Goal: Transaction & Acquisition: Purchase product/service

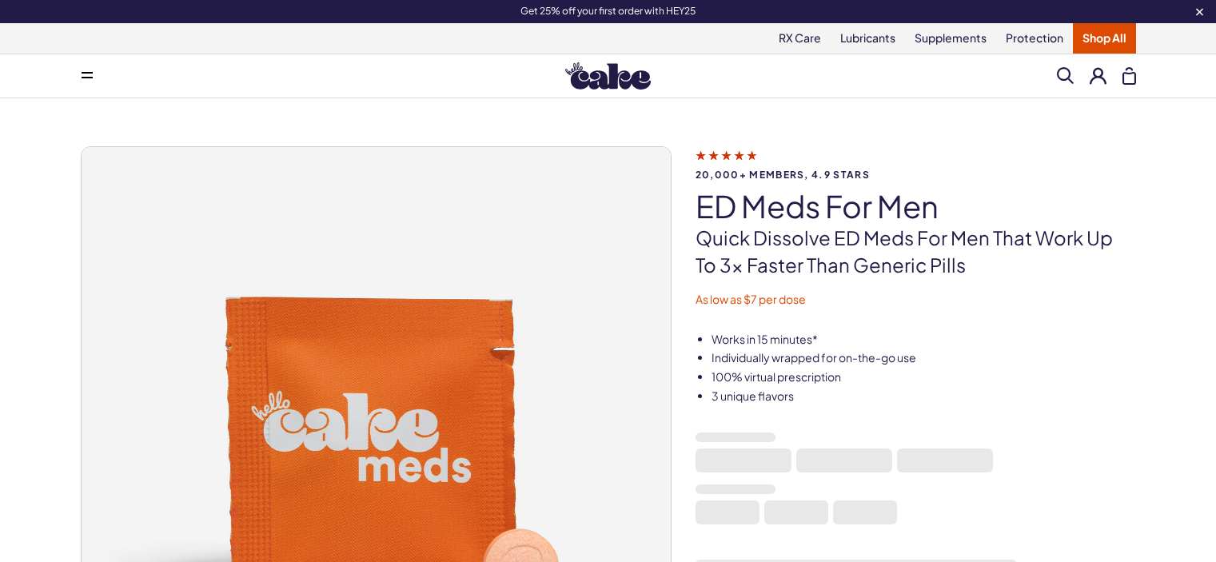
click at [1098, 73] on button at bounding box center [1098, 75] width 17 height 17
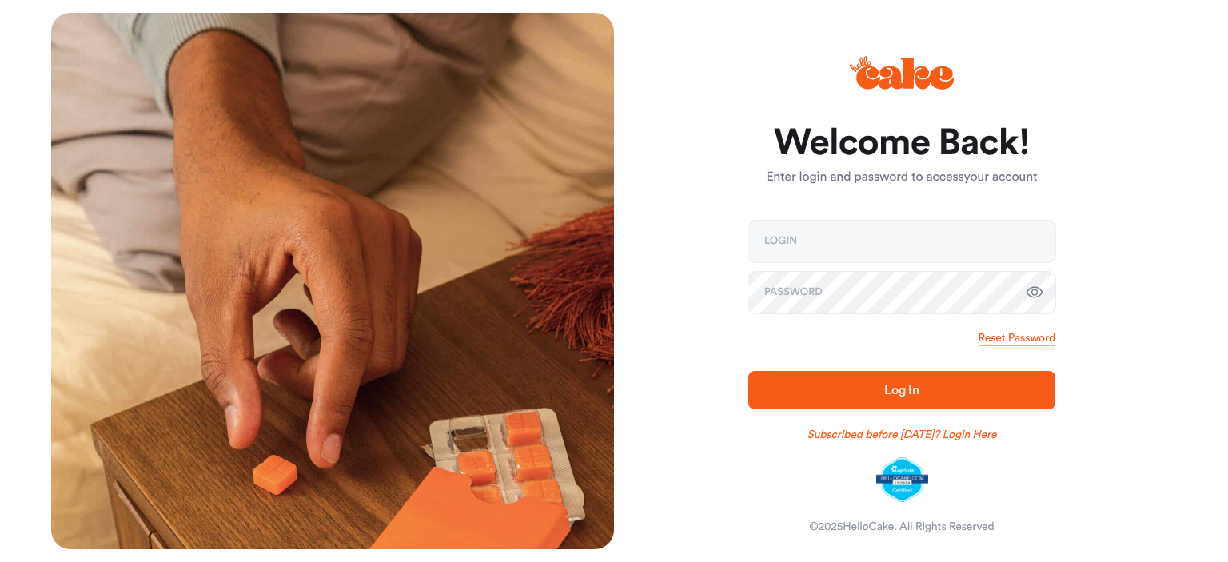
type input "**********"
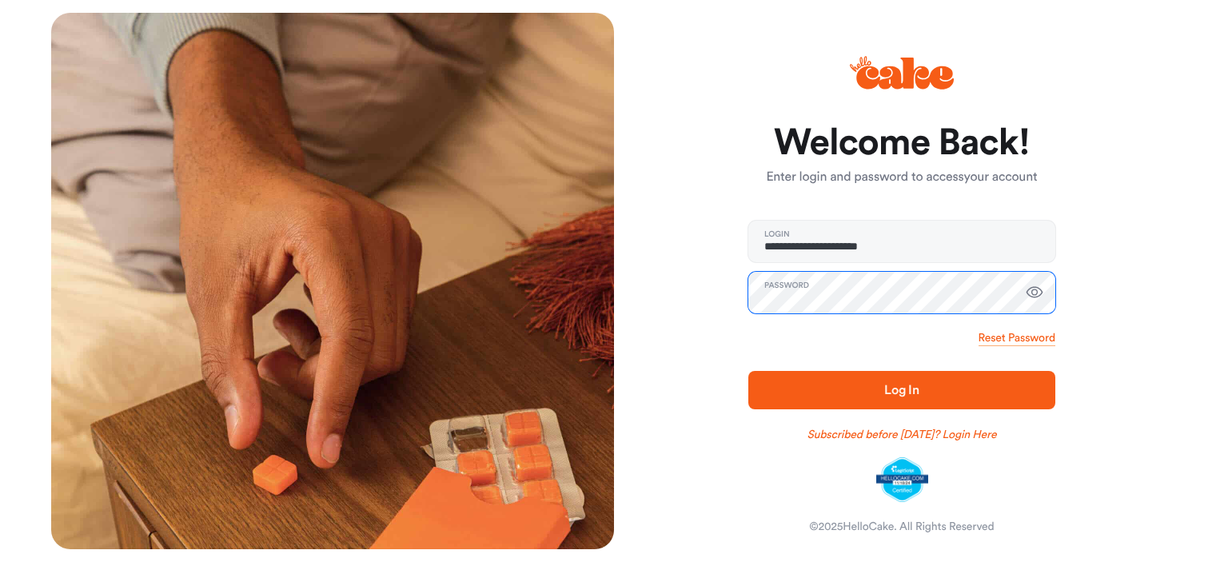
click at [748, 371] on button "Log In" at bounding box center [901, 390] width 307 height 38
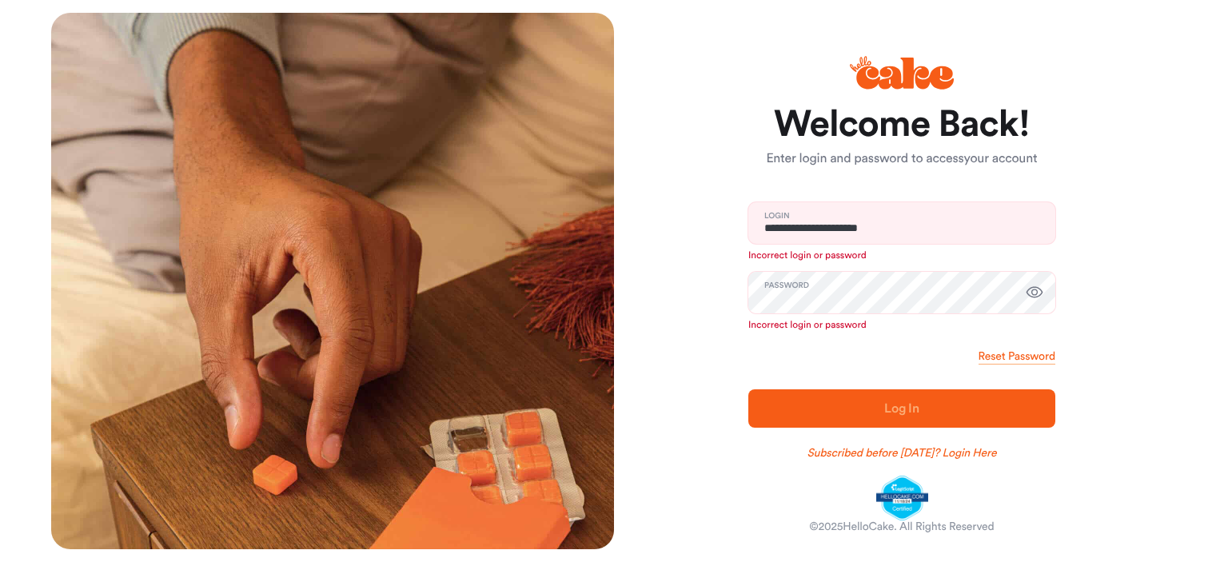
click at [1036, 293] on icon "button" at bounding box center [1034, 292] width 19 height 19
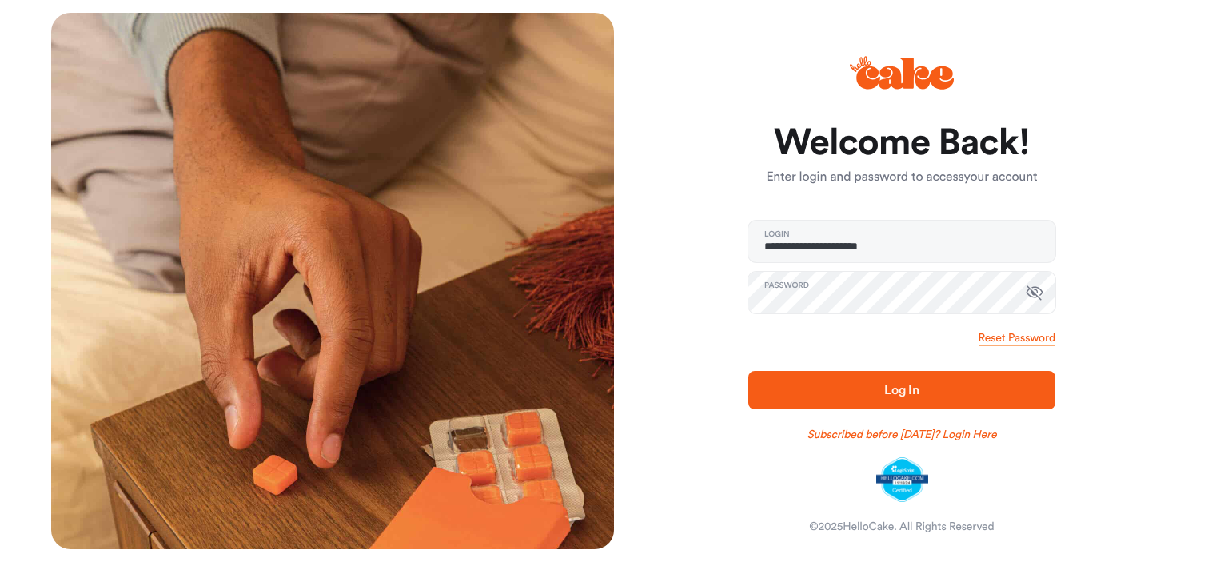
click at [872, 388] on span "Log In" at bounding box center [902, 390] width 256 height 19
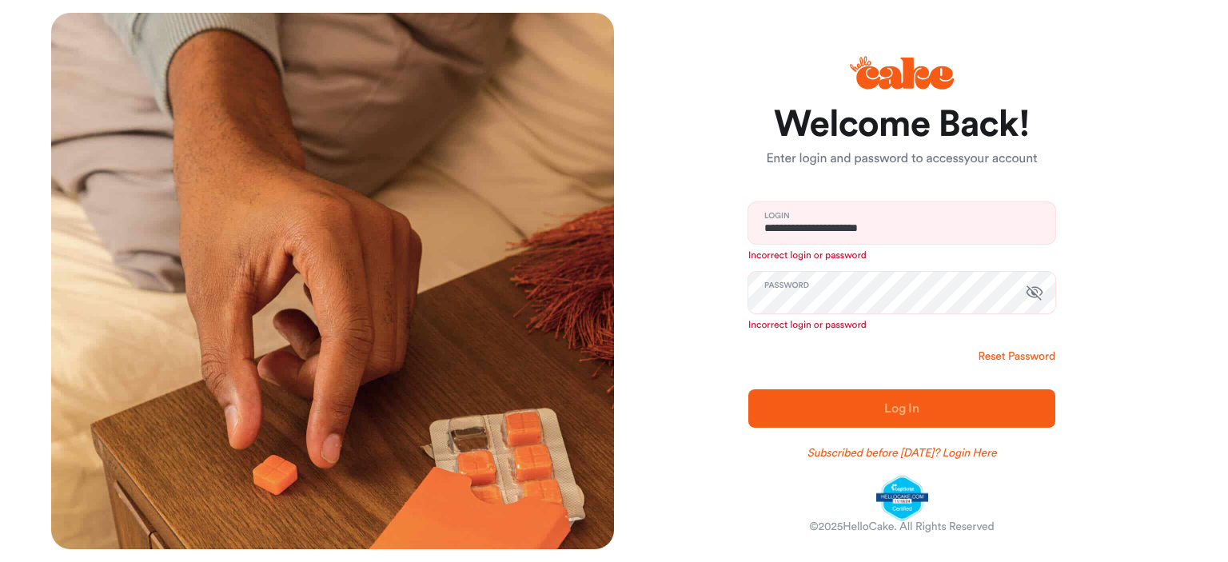
click at [1017, 356] on link "Reset Password" at bounding box center [1017, 357] width 77 height 16
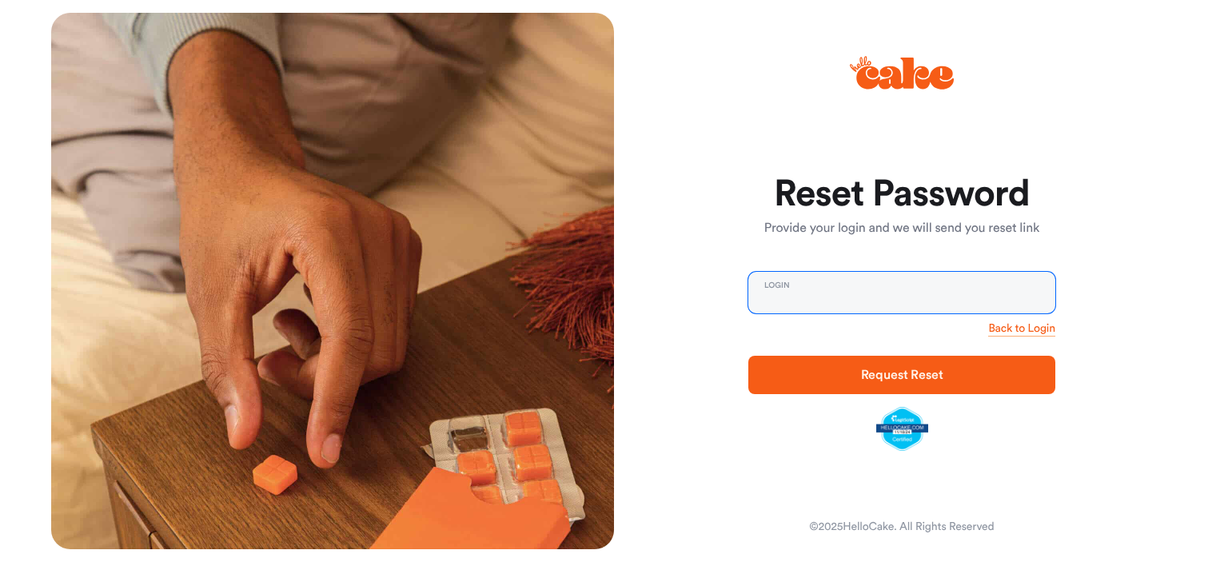
click at [859, 288] on input "email" at bounding box center [901, 293] width 307 height 42
type input "**********"
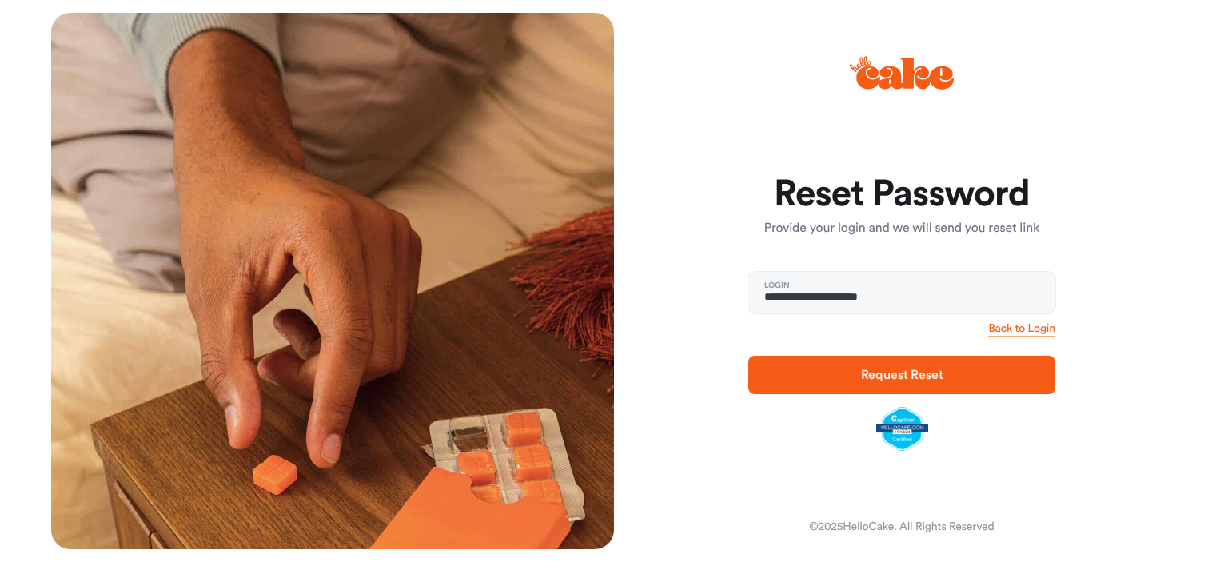
click at [931, 365] on span "Request Reset" at bounding box center [902, 374] width 256 height 19
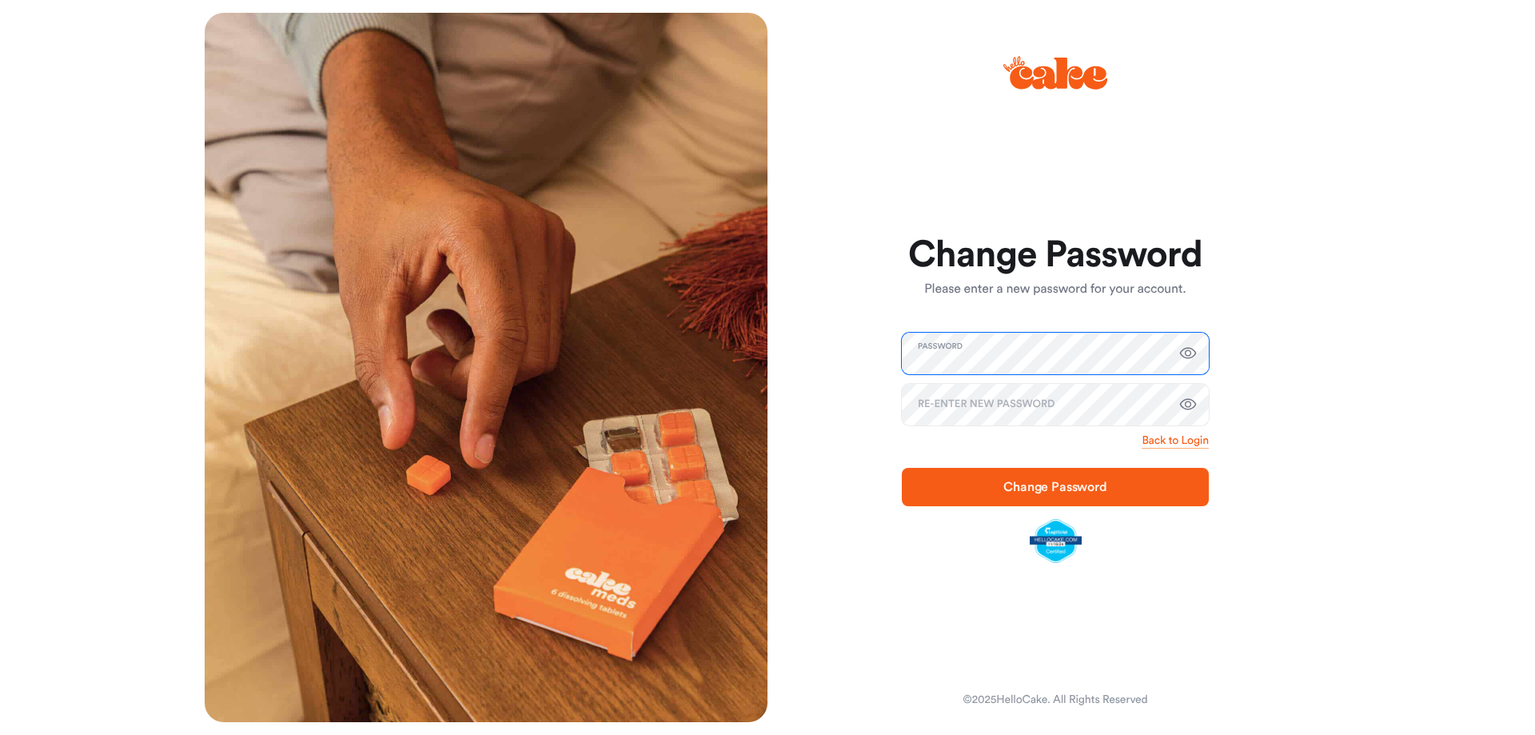
click at [902, 468] on button "Change Password" at bounding box center [1055, 487] width 307 height 38
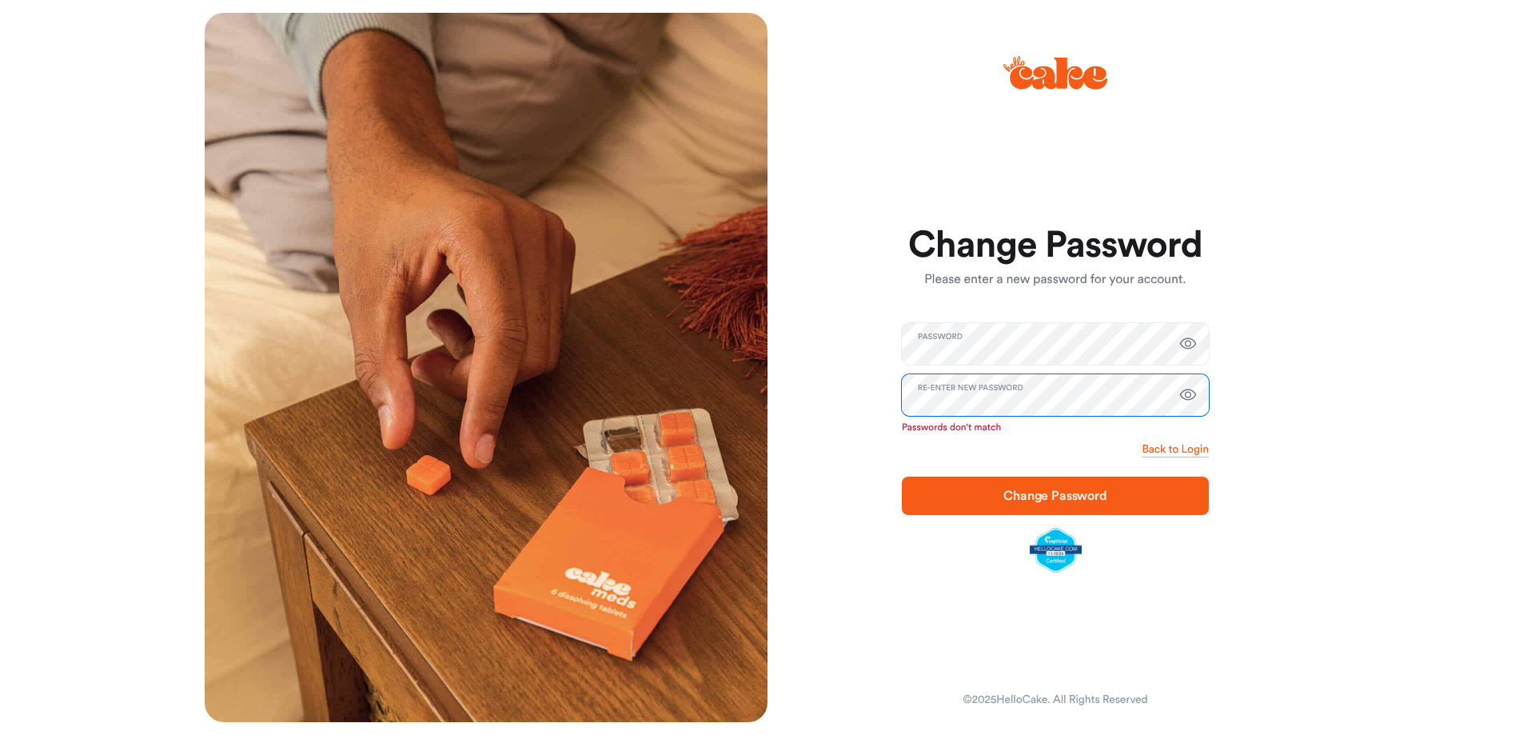
click at [902, 477] on button "Change Password" at bounding box center [1055, 496] width 307 height 38
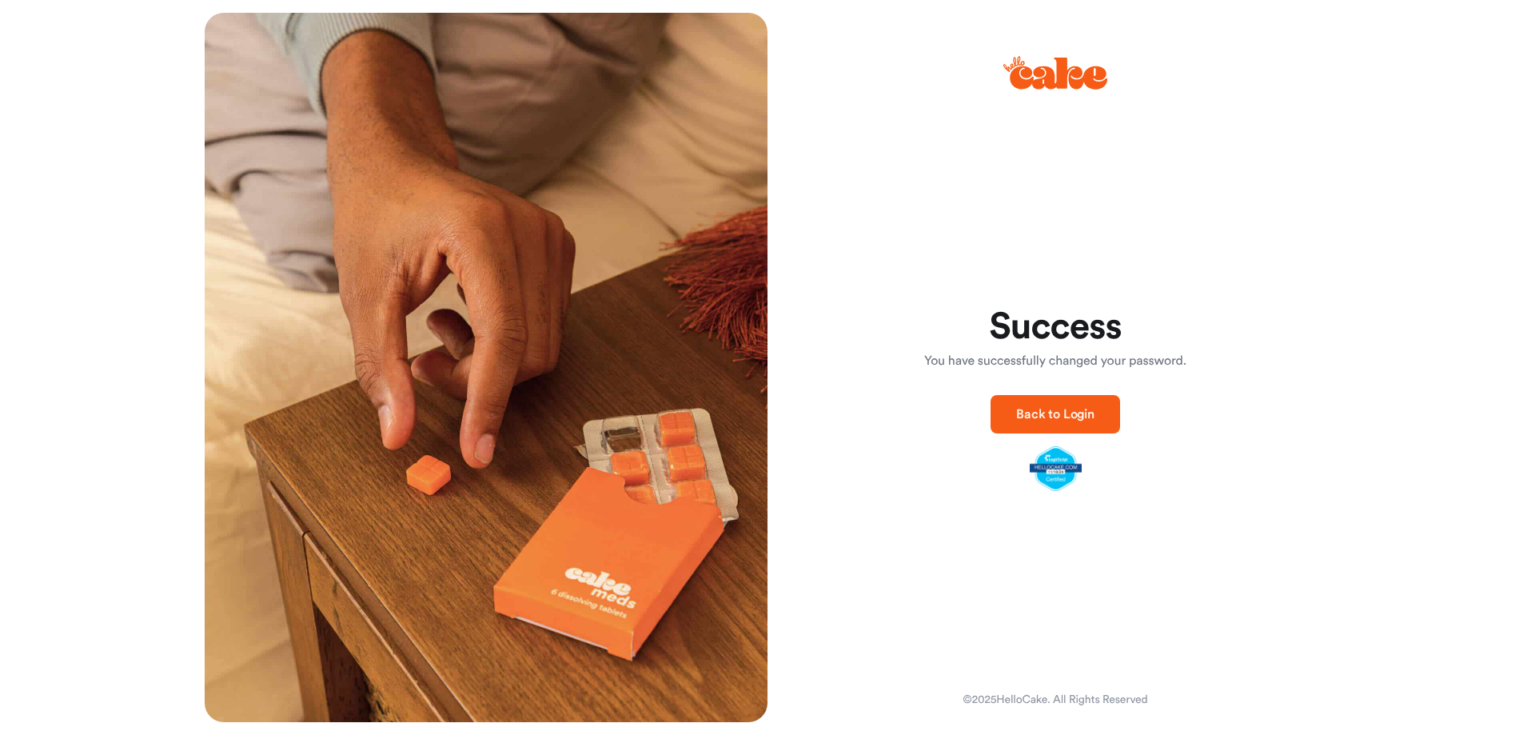
click at [1046, 409] on span "Back to Login" at bounding box center [1055, 414] width 78 height 13
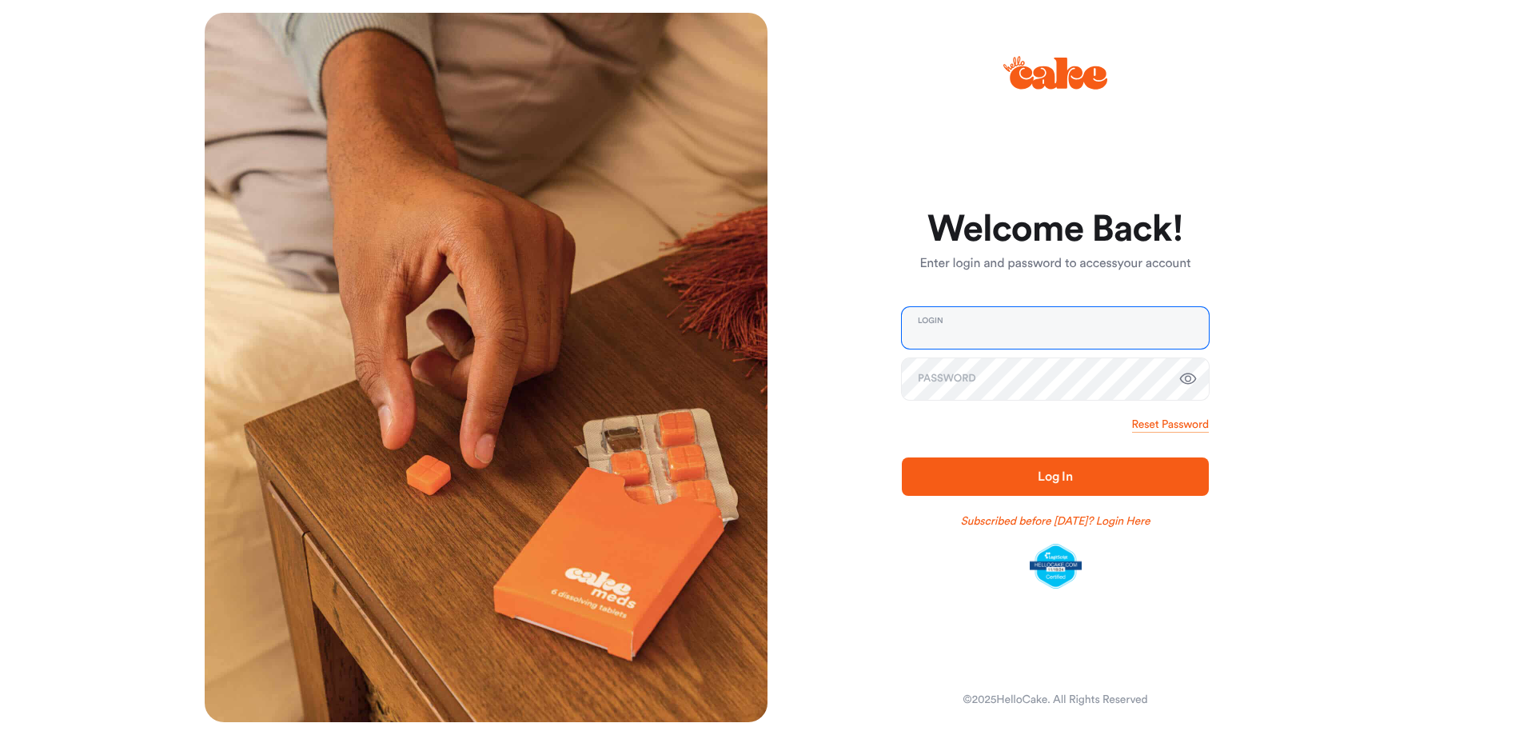
click at [955, 327] on input "email" at bounding box center [1055, 328] width 307 height 42
type input "**********"
click at [902, 457] on button "Log In" at bounding box center [1055, 476] width 307 height 38
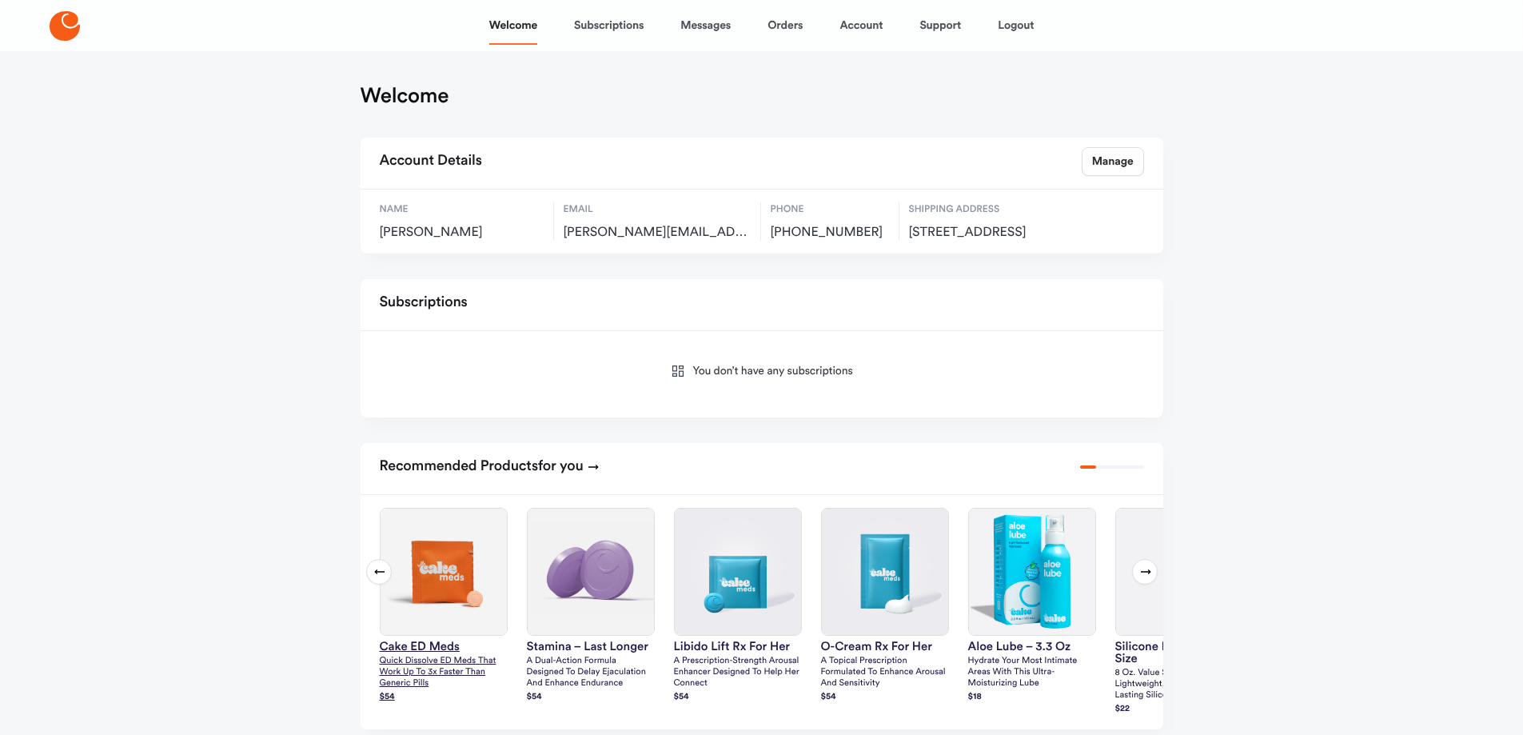
scroll to position [80, 0]
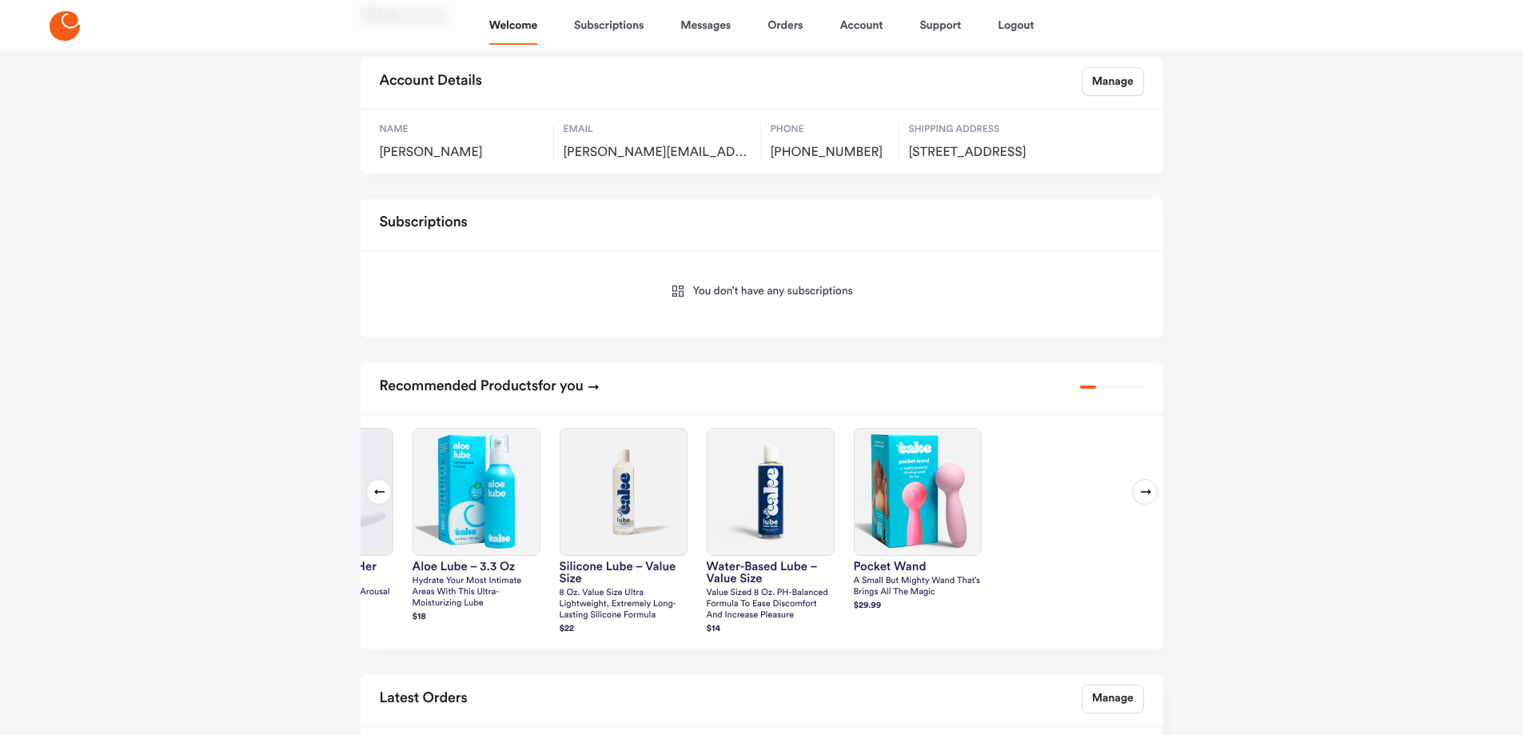
drag, startPoint x: 419, startPoint y: 590, endPoint x: -202, endPoint y: 469, distance: 632.3
click at [0, 469] on html "Welcome Subscriptions Messages Orders Account Support Logout Welcome Account De…" at bounding box center [761, 431] width 1523 height 1023
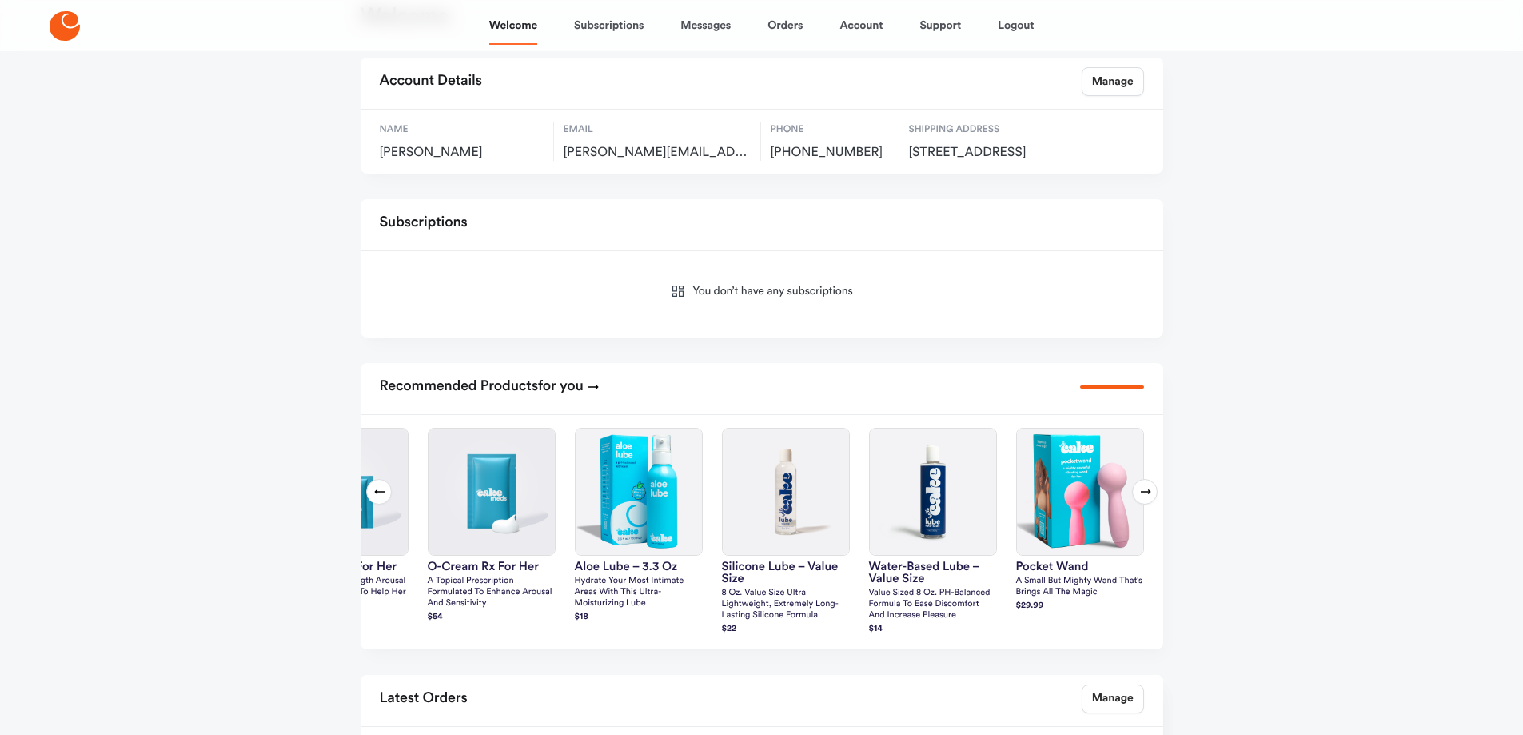
click at [371, 505] on button "Previous slide" at bounding box center [379, 492] width 26 height 26
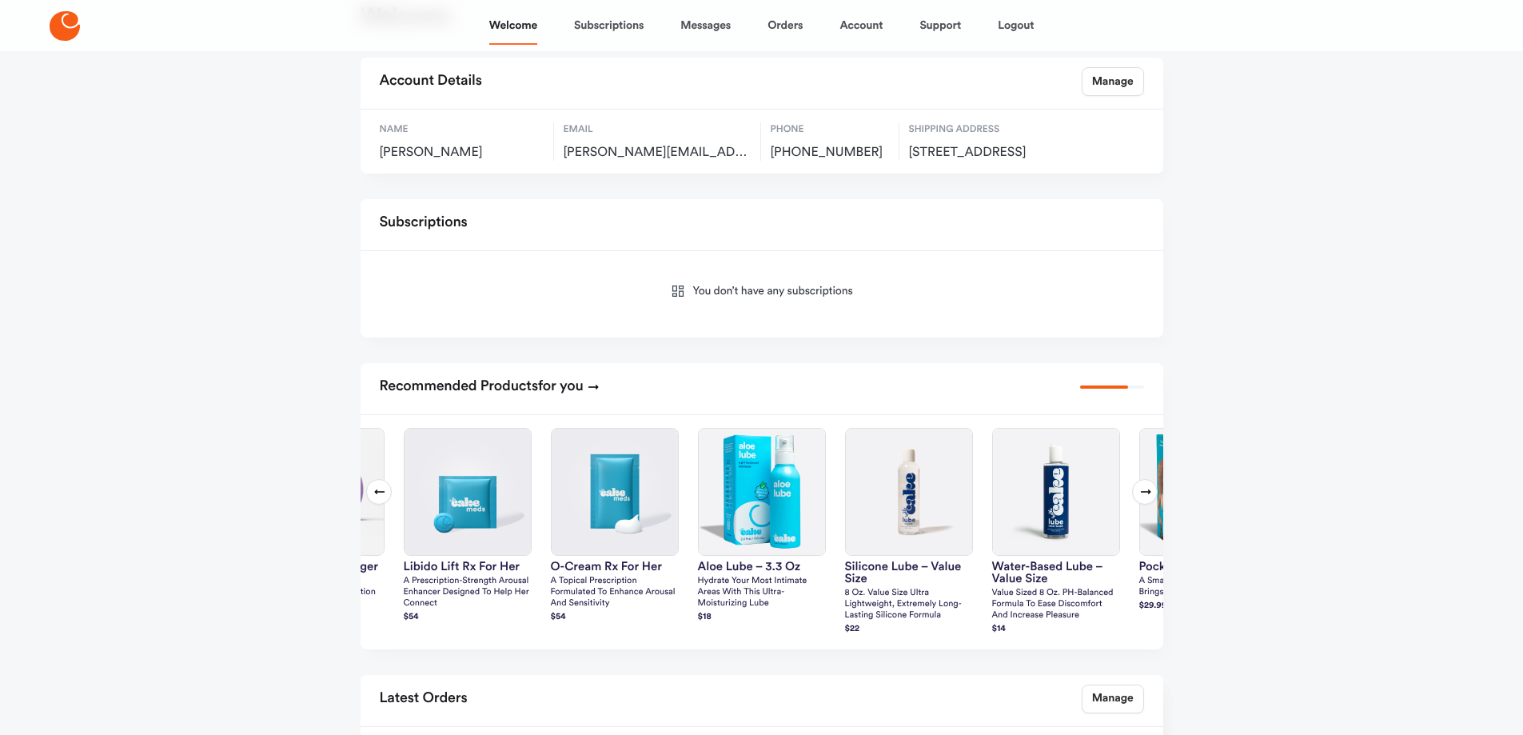
click at [377, 498] on icon at bounding box center [379, 491] width 13 height 13
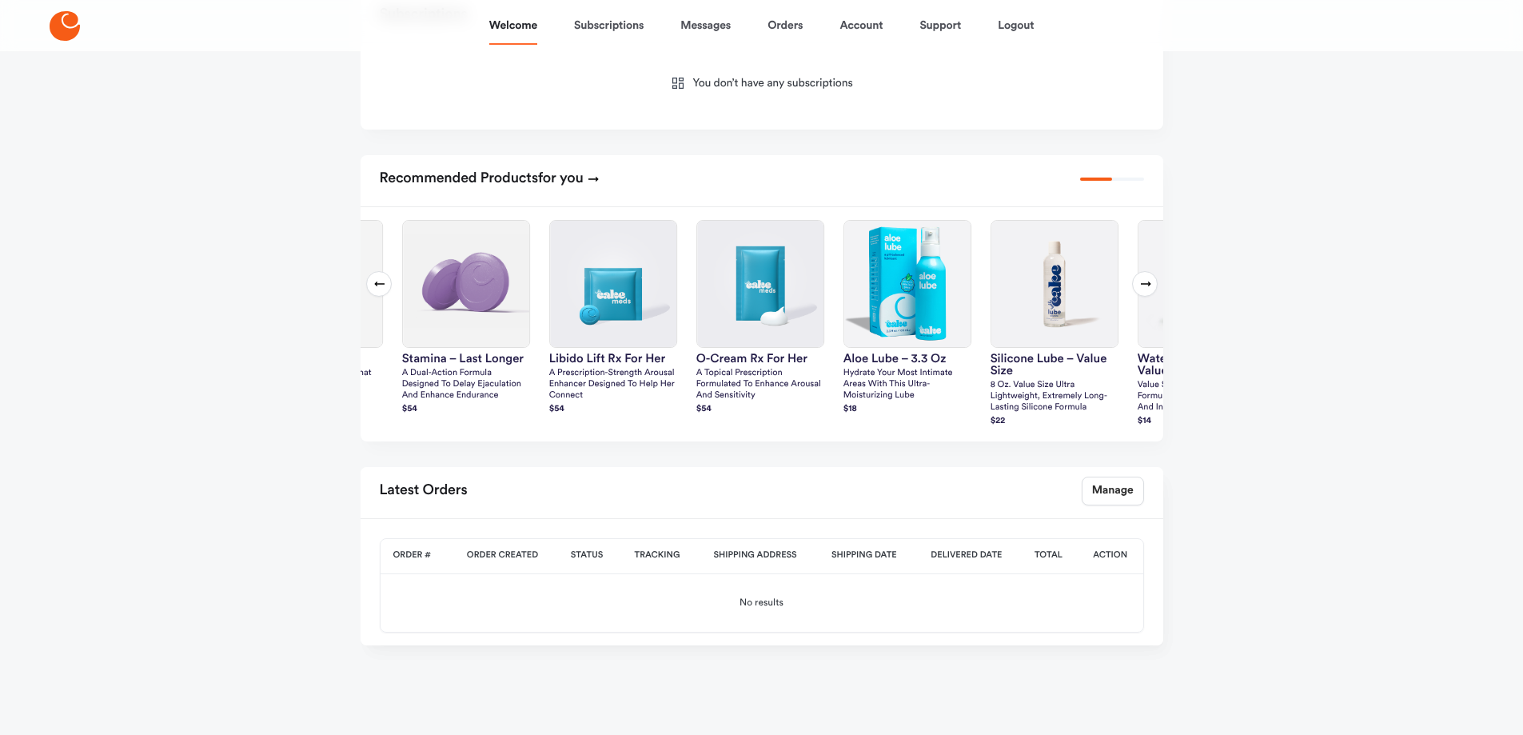
scroll to position [304, 0]
click at [377, 279] on icon at bounding box center [379, 283] width 13 height 13
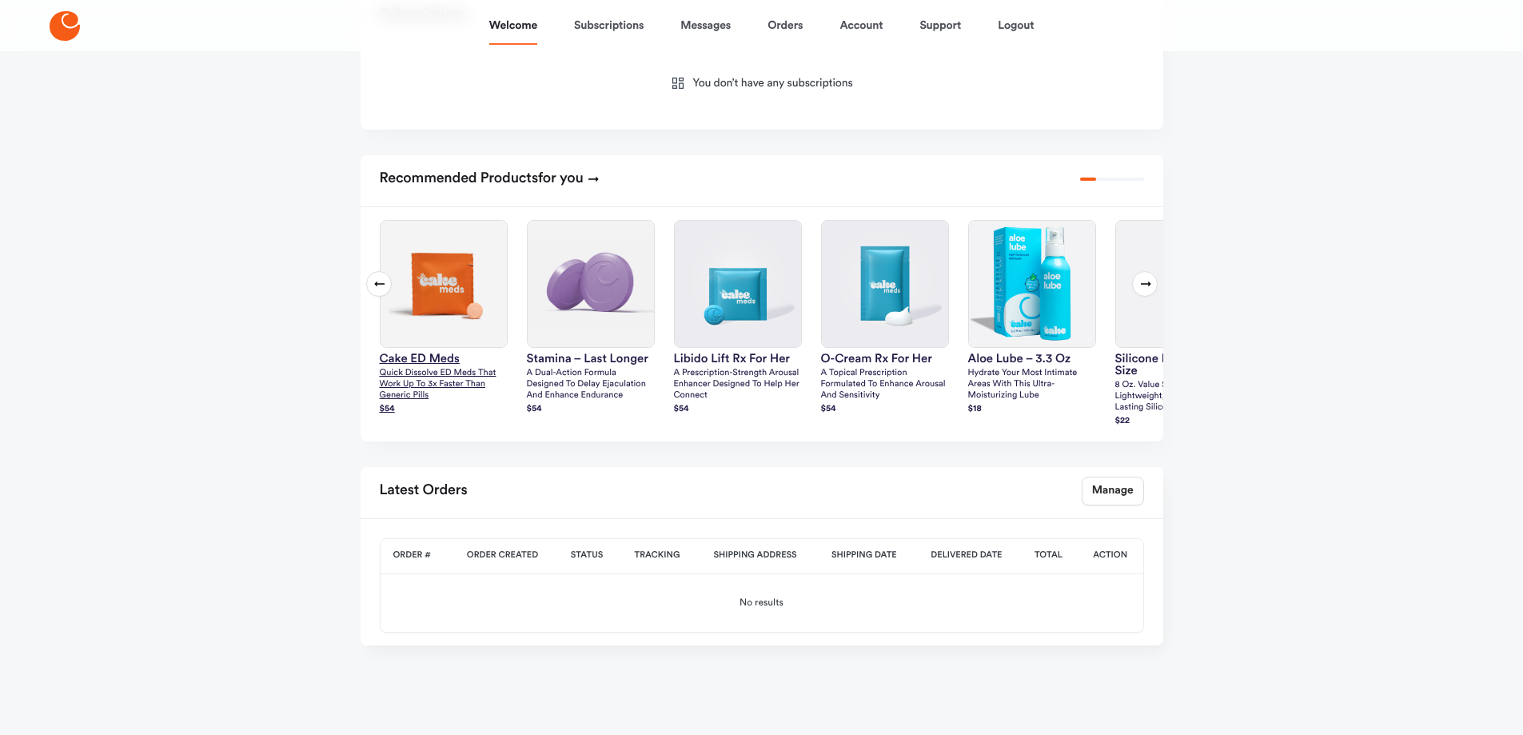
click at [449, 297] on img at bounding box center [444, 284] width 126 height 126
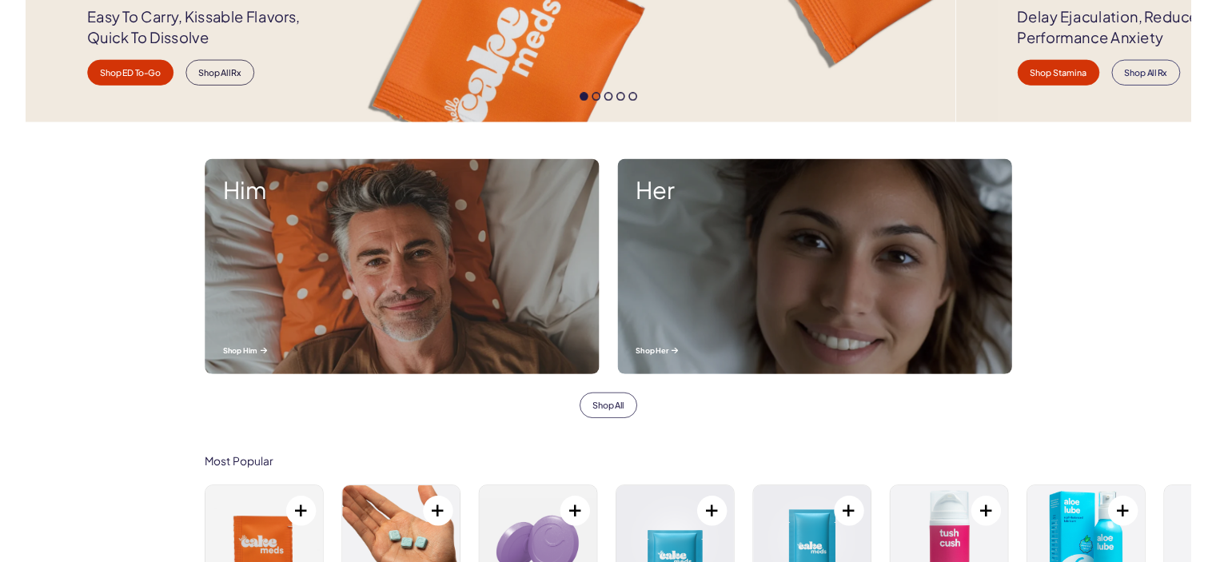
scroll to position [310, 0]
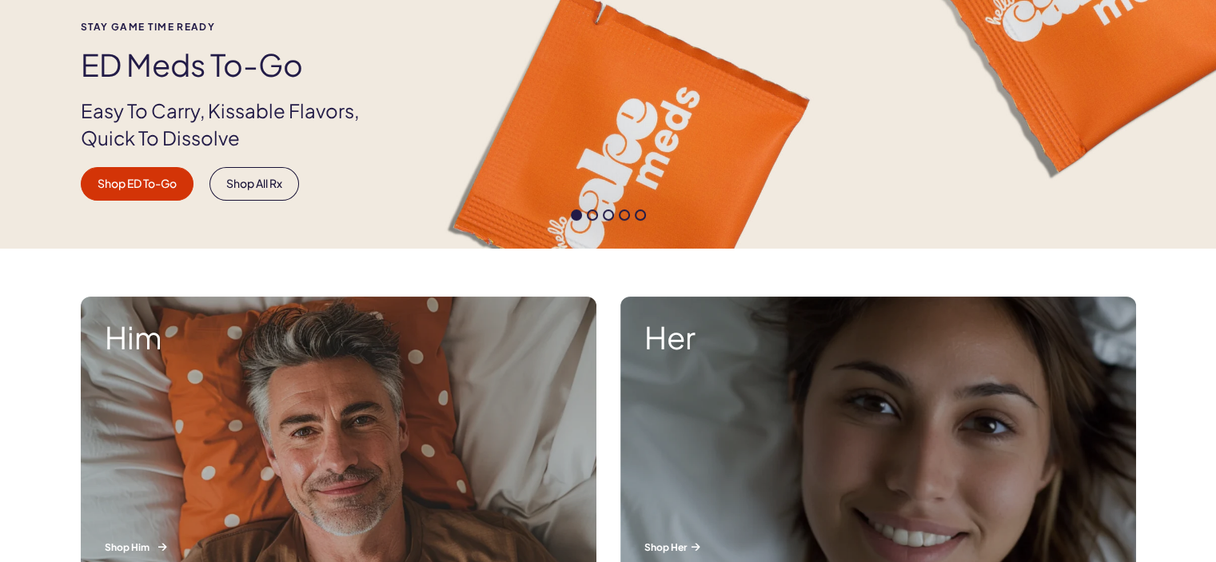
click at [326, 361] on div "Him Shop Him" at bounding box center [339, 437] width 516 height 281
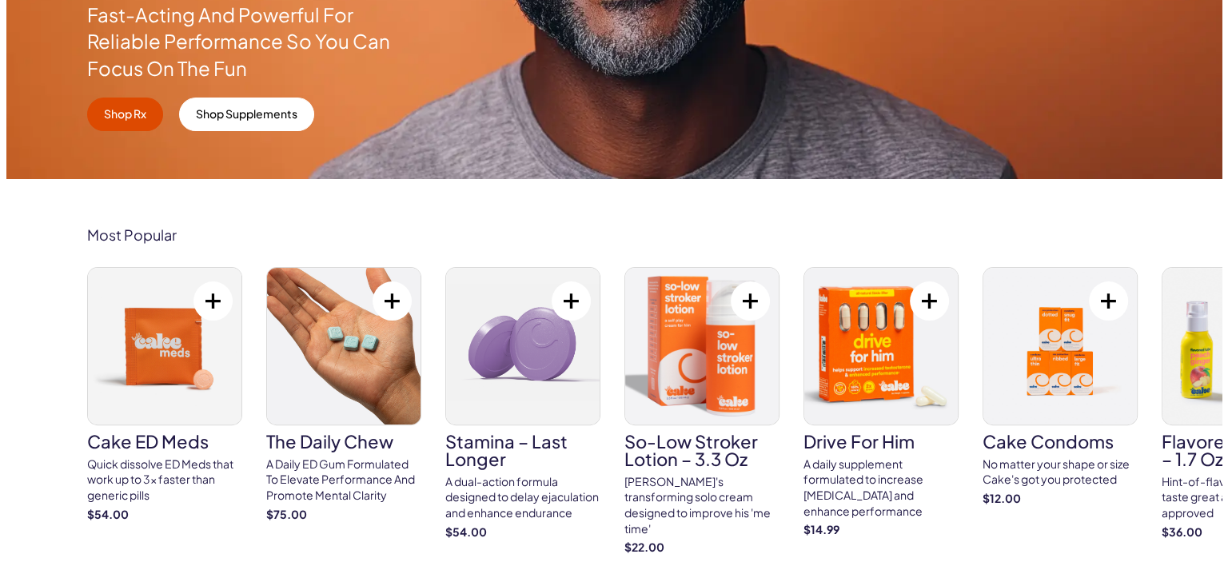
scroll to position [480, 0]
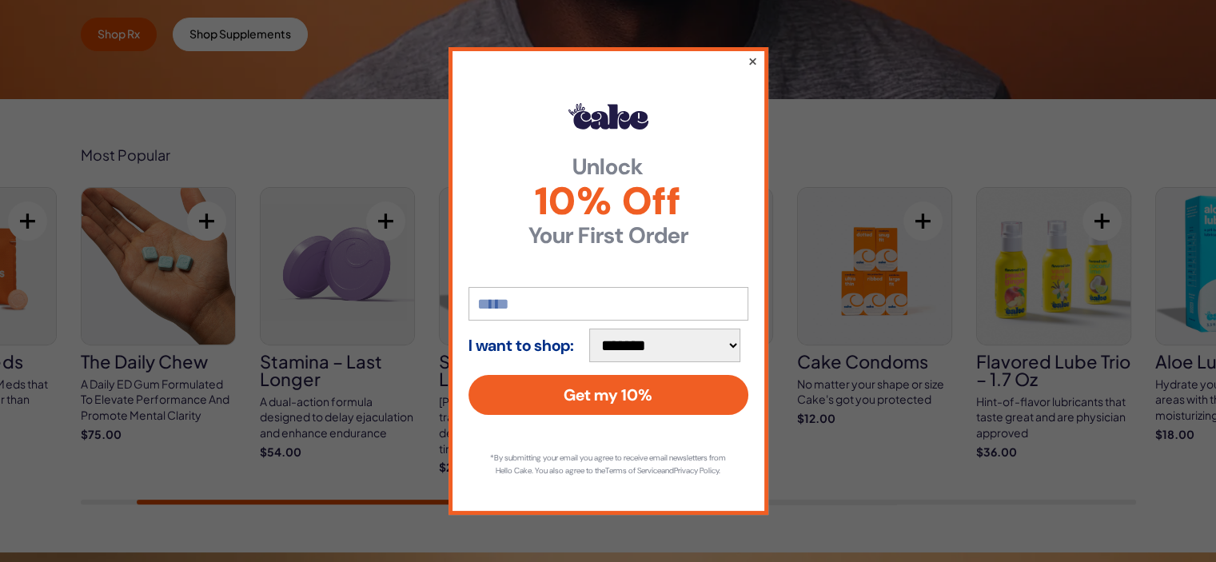
click at [755, 53] on button "×" at bounding box center [752, 60] width 10 height 19
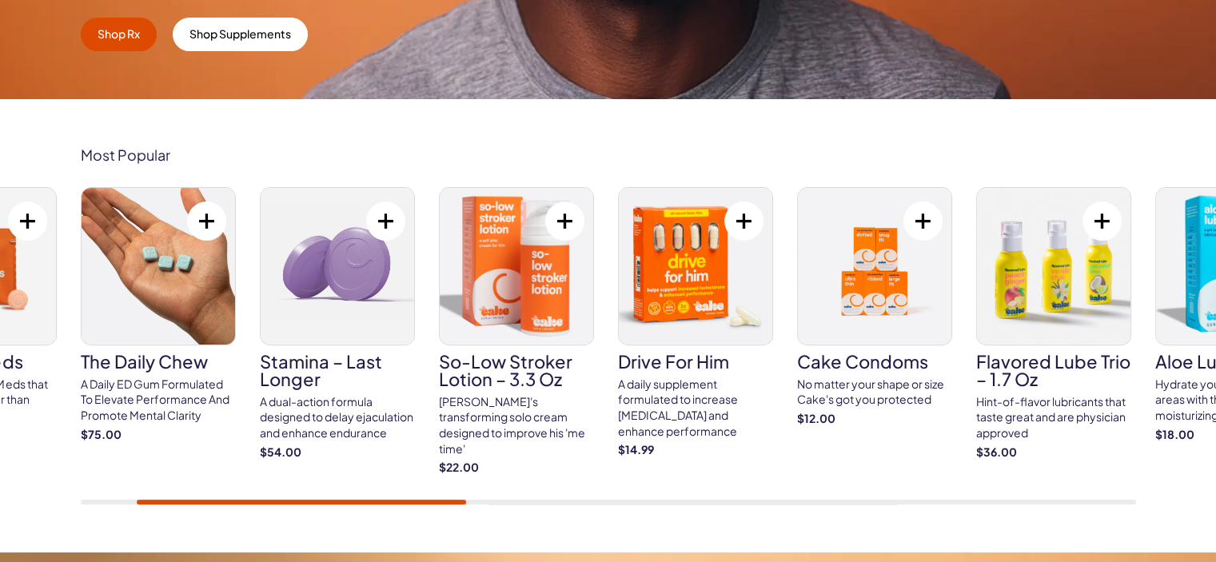
click at [381, 216] on button at bounding box center [385, 221] width 39 height 39
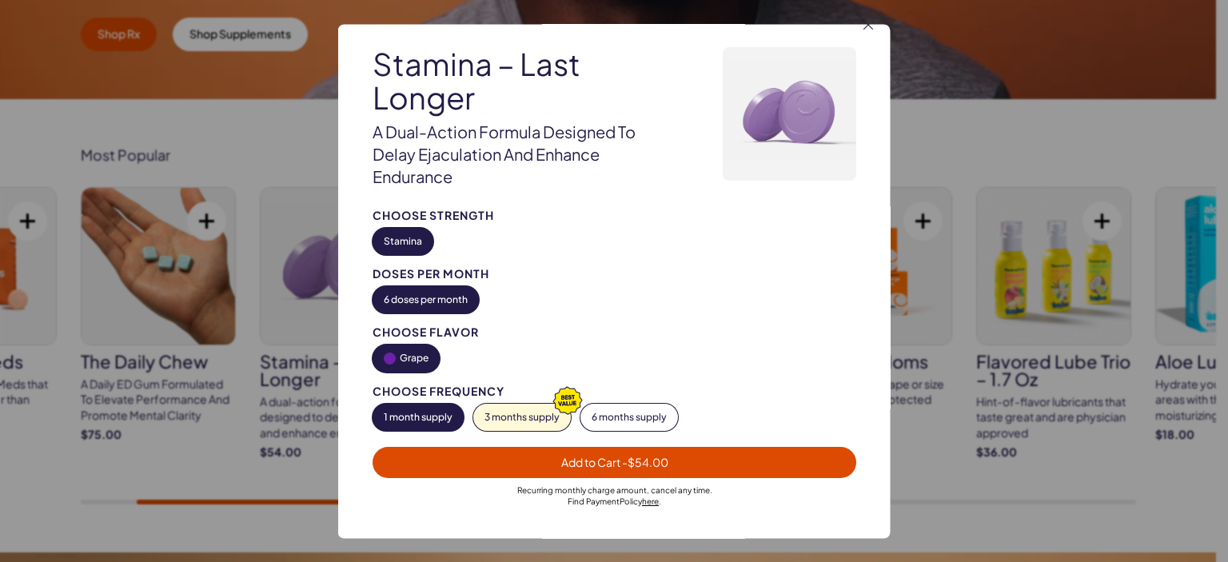
scroll to position [35, 0]
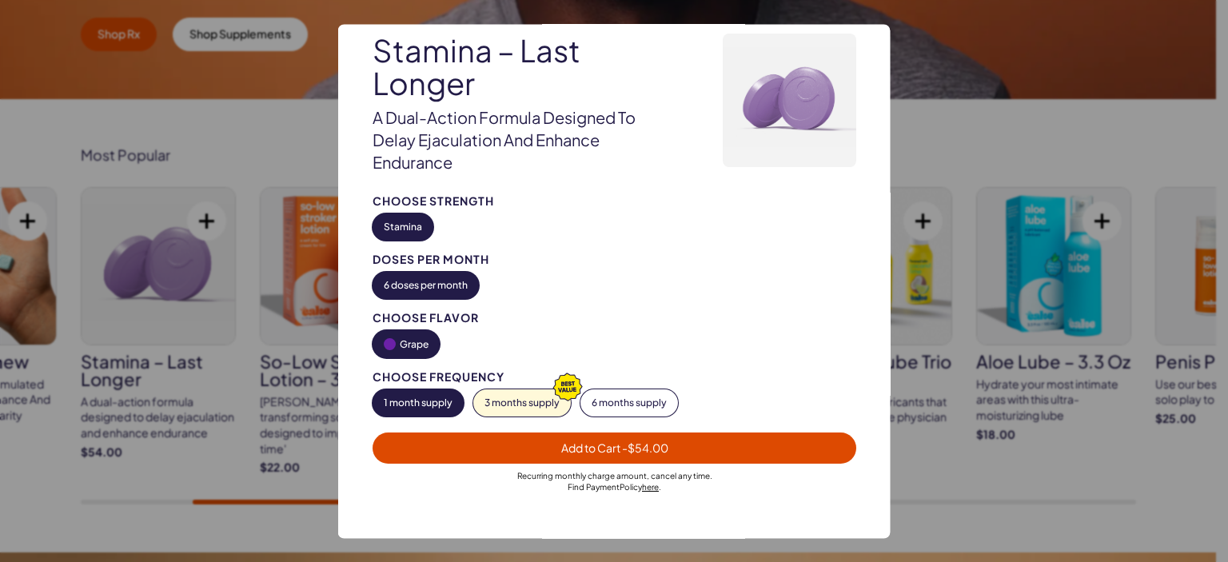
click at [648, 441] on span "- $54.00" at bounding box center [644, 448] width 46 height 14
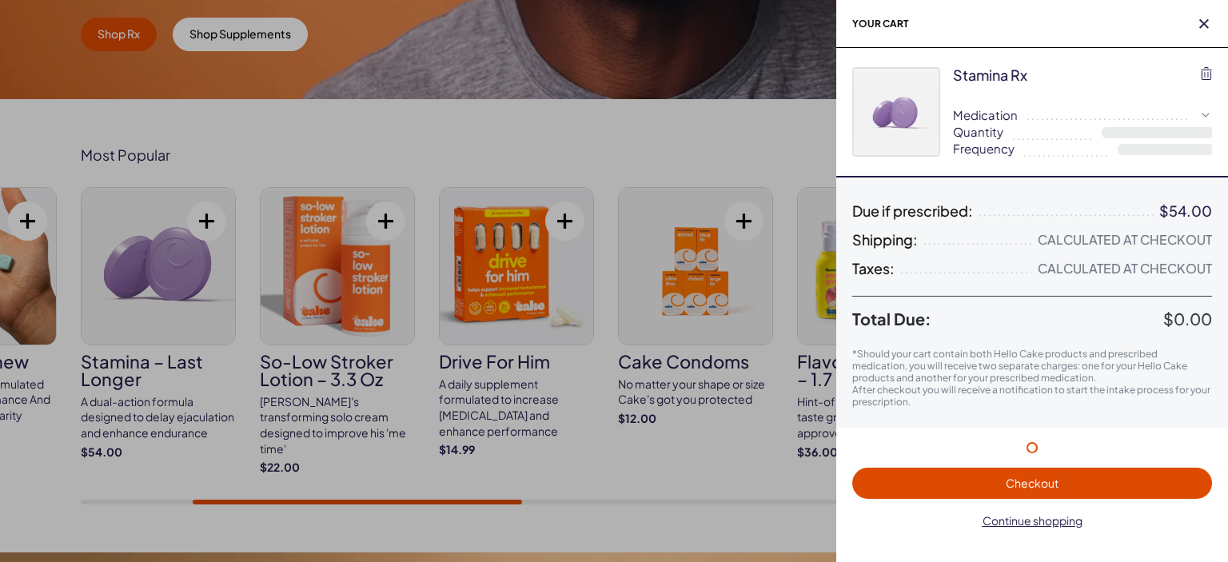
select select "**"
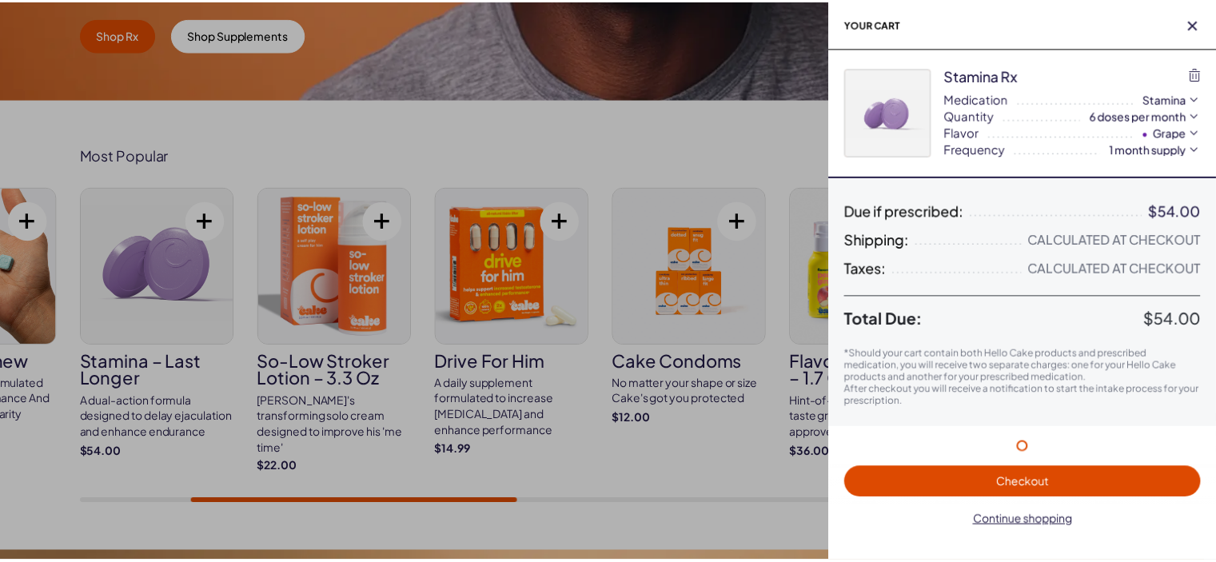
scroll to position [0, 0]
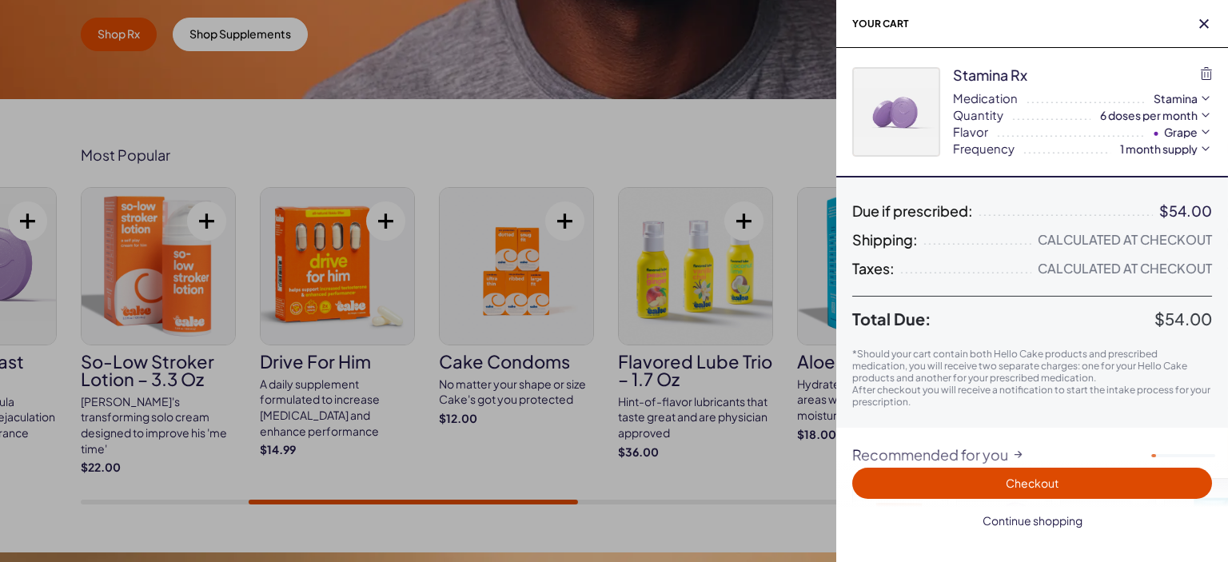
click at [995, 517] on span "Continue shopping" at bounding box center [1033, 520] width 100 height 14
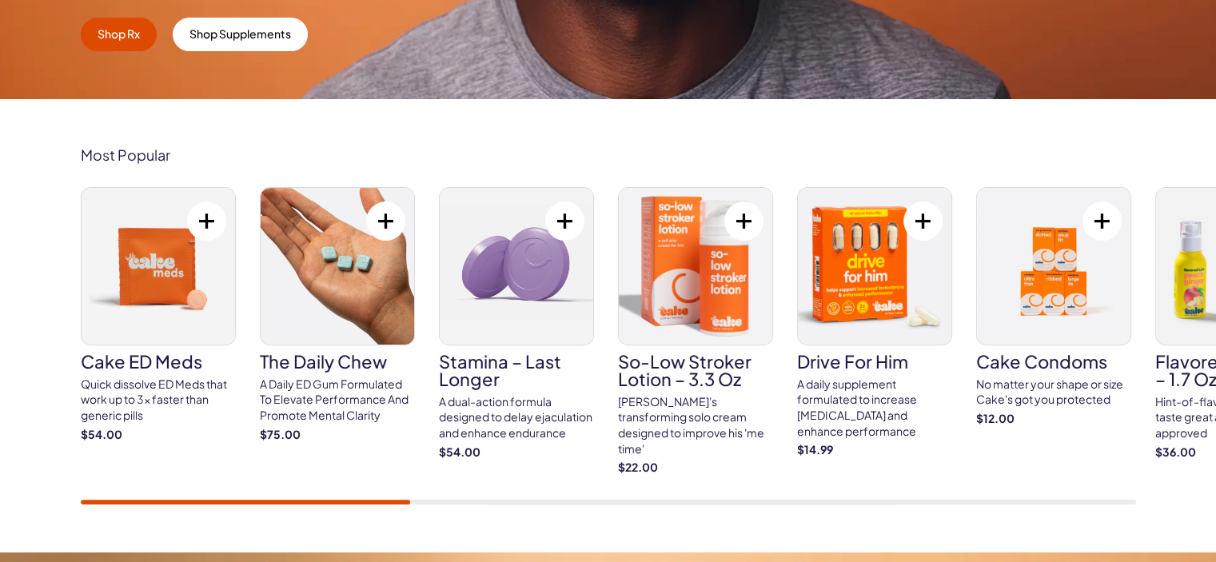
click at [229, 487] on div "Cake ED Meds Quick dissolve ED Meds that work up to 3x faster than generic pill…" at bounding box center [609, 345] width 1056 height 317
click at [205, 217] on button at bounding box center [206, 221] width 39 height 39
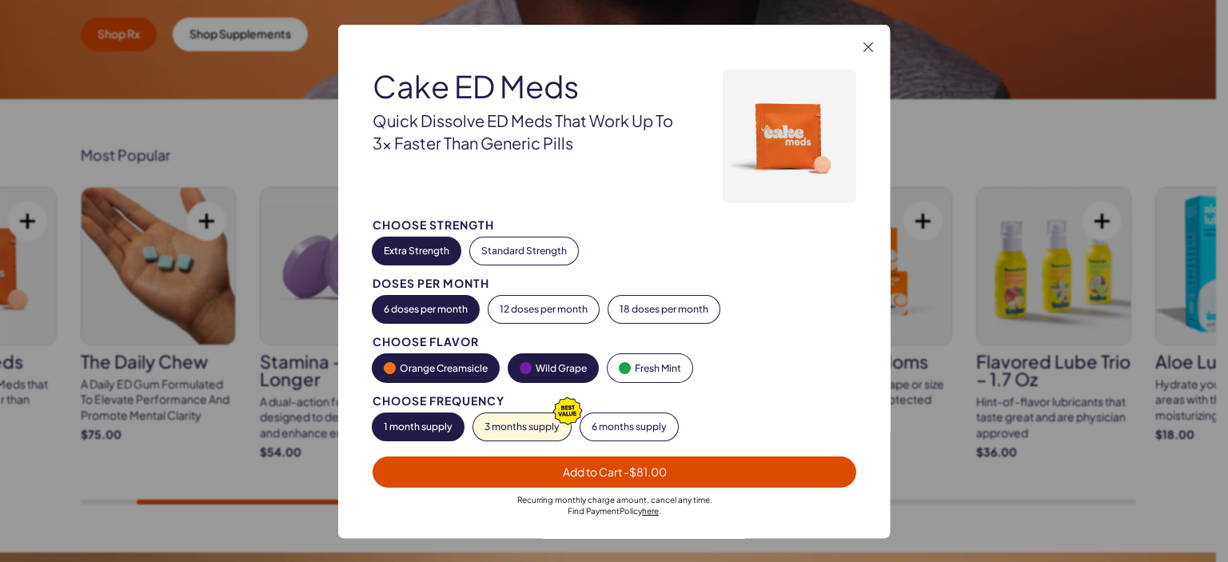
click at [547, 368] on button "Wild Grape" at bounding box center [554, 367] width 90 height 28
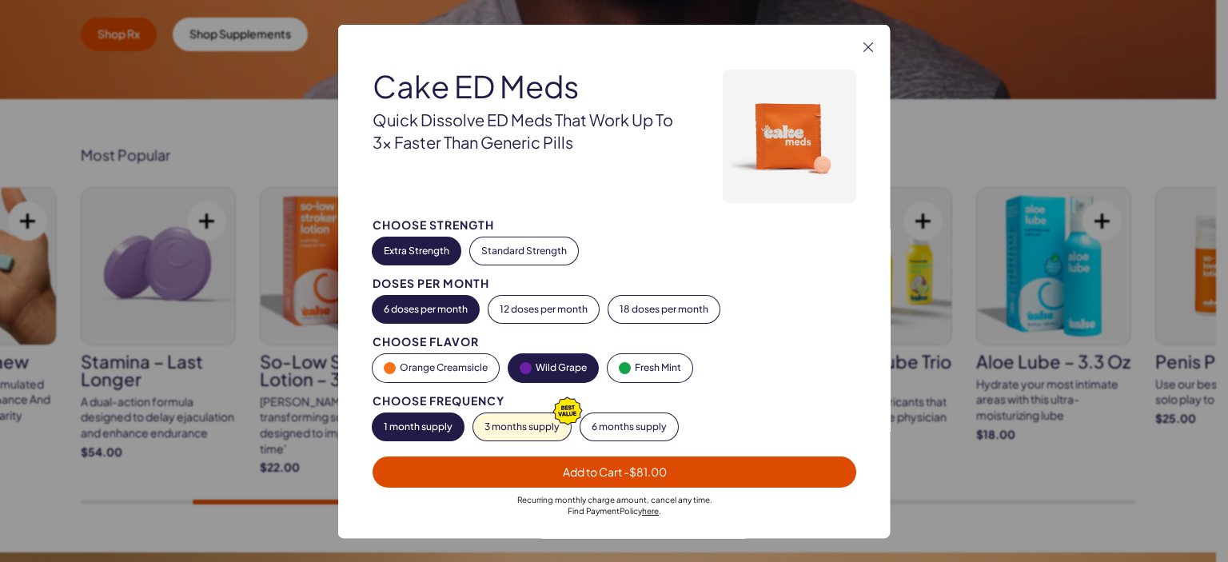
click at [616, 474] on span "Add to Cart - $81.00" at bounding box center [614, 471] width 104 height 14
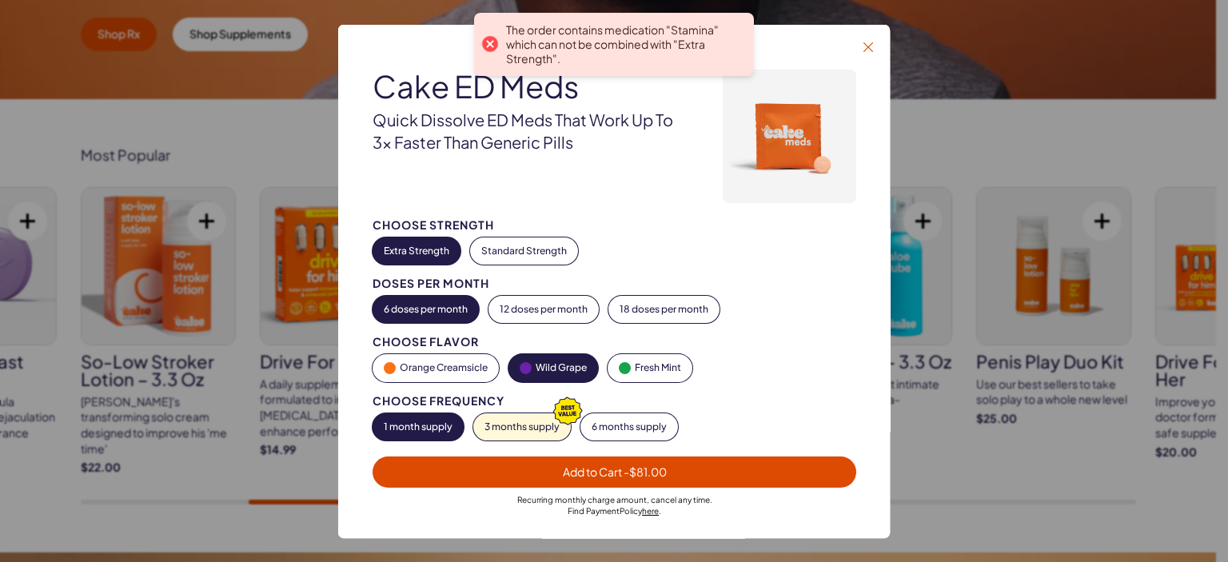
click at [867, 47] on icon "button" at bounding box center [869, 47] width 10 height 10
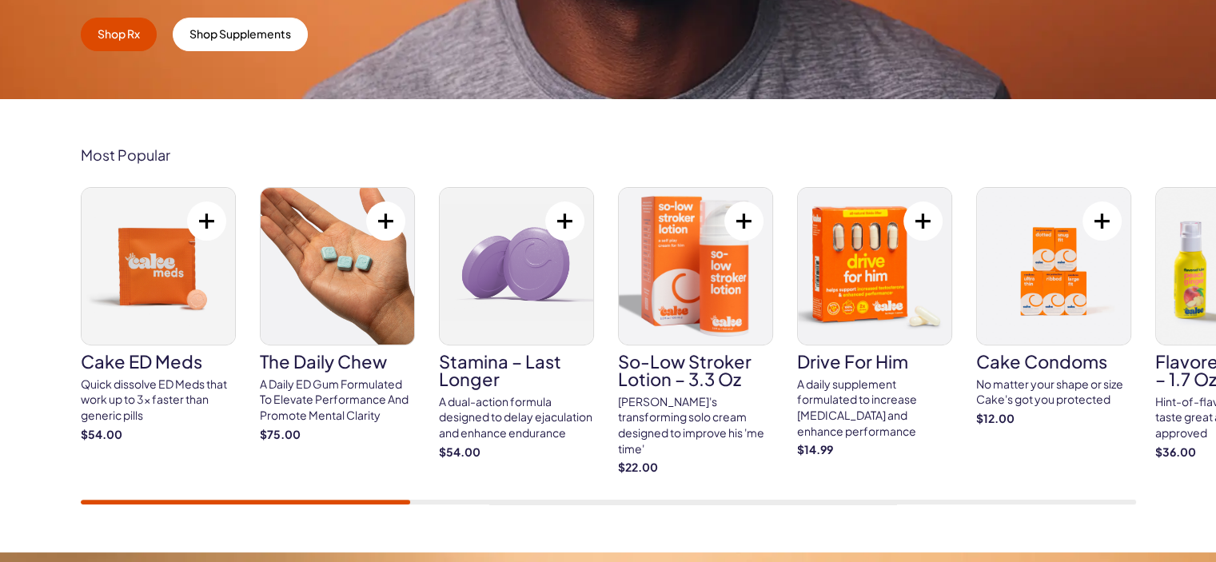
click at [143, 505] on div "Most Popular Cake ED Meds Quick dissolve ED Meds that work up to 3x faster than…" at bounding box center [608, 325] width 1216 height 453
click at [188, 495] on div "Cake ED Meds Quick dissolve ED Meds that work up to 3x faster than generic pill…" at bounding box center [609, 345] width 1056 height 317
click at [380, 231] on button at bounding box center [385, 221] width 39 height 39
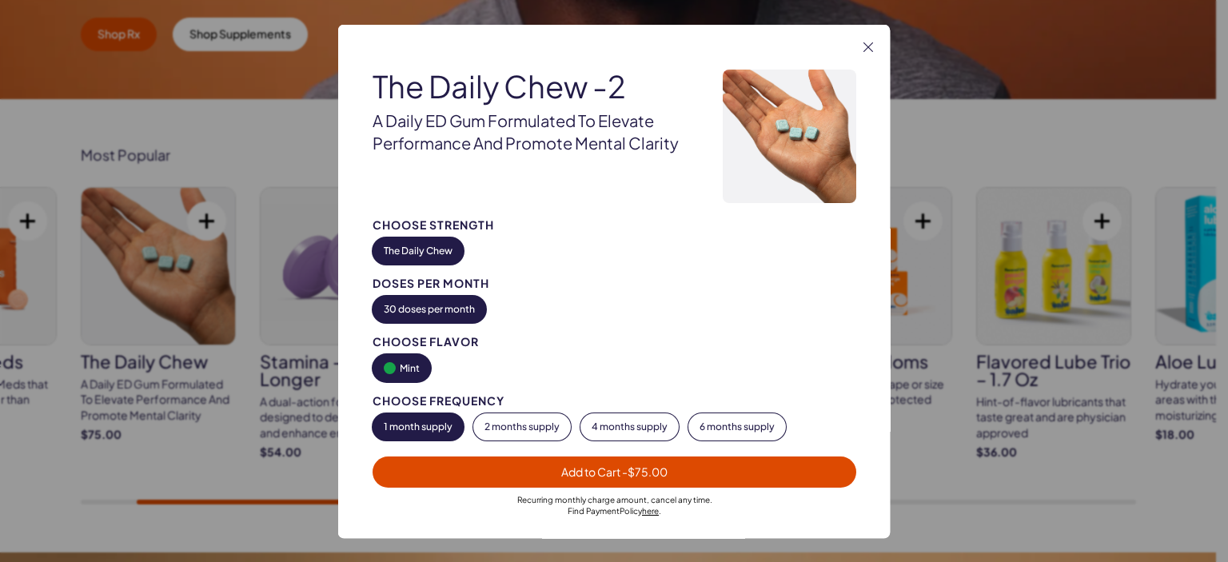
click at [567, 464] on span "Add to Cart - $75.00" at bounding box center [614, 471] width 106 height 14
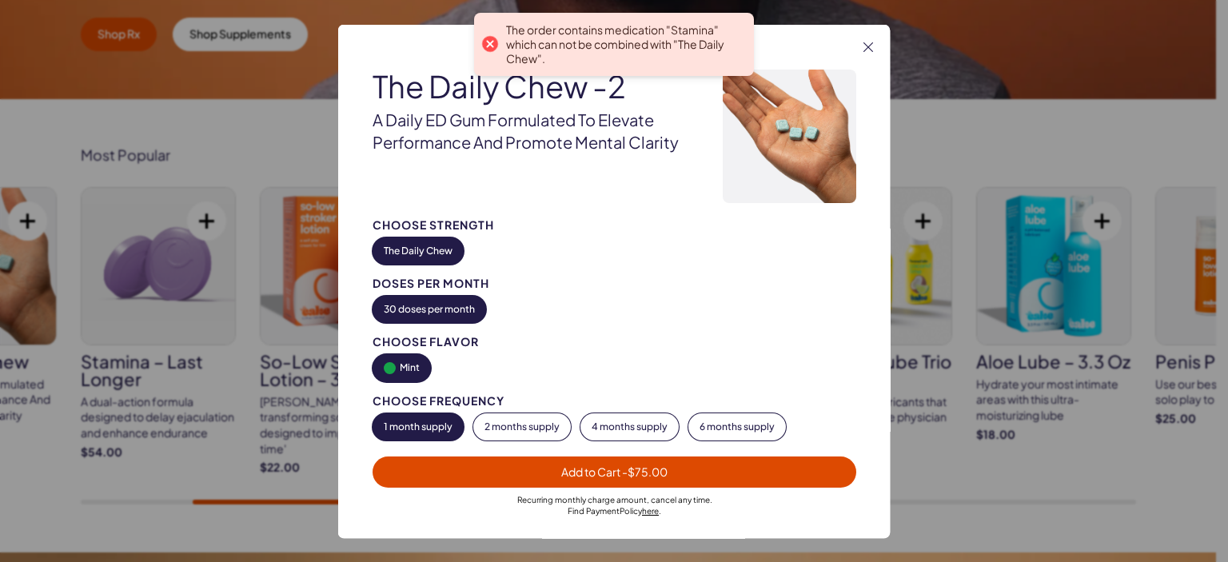
drag, startPoint x: 869, startPoint y: 44, endPoint x: 521, endPoint y: 342, distance: 458.8
click at [870, 44] on icon "button" at bounding box center [869, 47] width 10 height 10
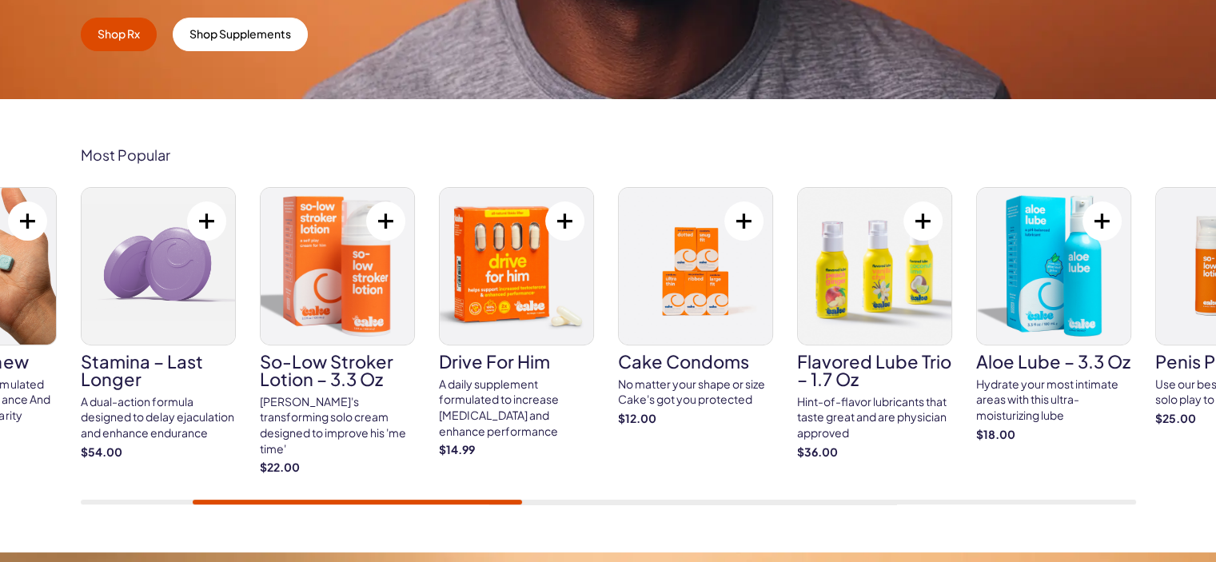
drag, startPoint x: 484, startPoint y: 505, endPoint x: 388, endPoint y: 478, distance: 99.5
click at [211, 493] on div "Most Popular Cake ED Meds Quick dissolve ED Meds that work up to 3x faster than…" at bounding box center [608, 325] width 1216 height 453
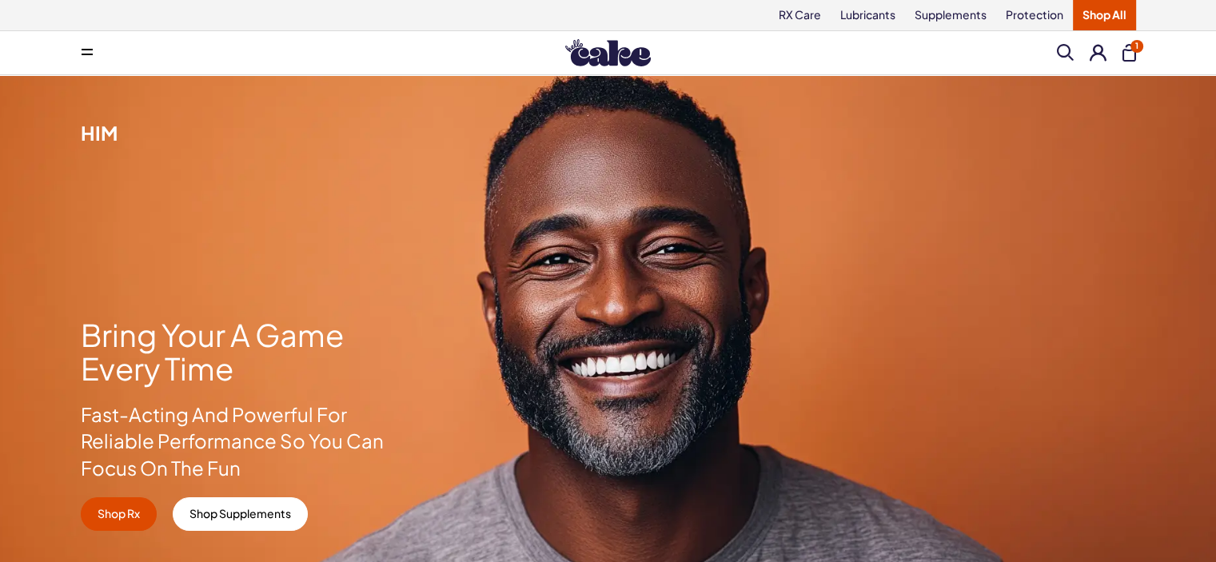
click at [1129, 51] on button "1" at bounding box center [1130, 53] width 14 height 18
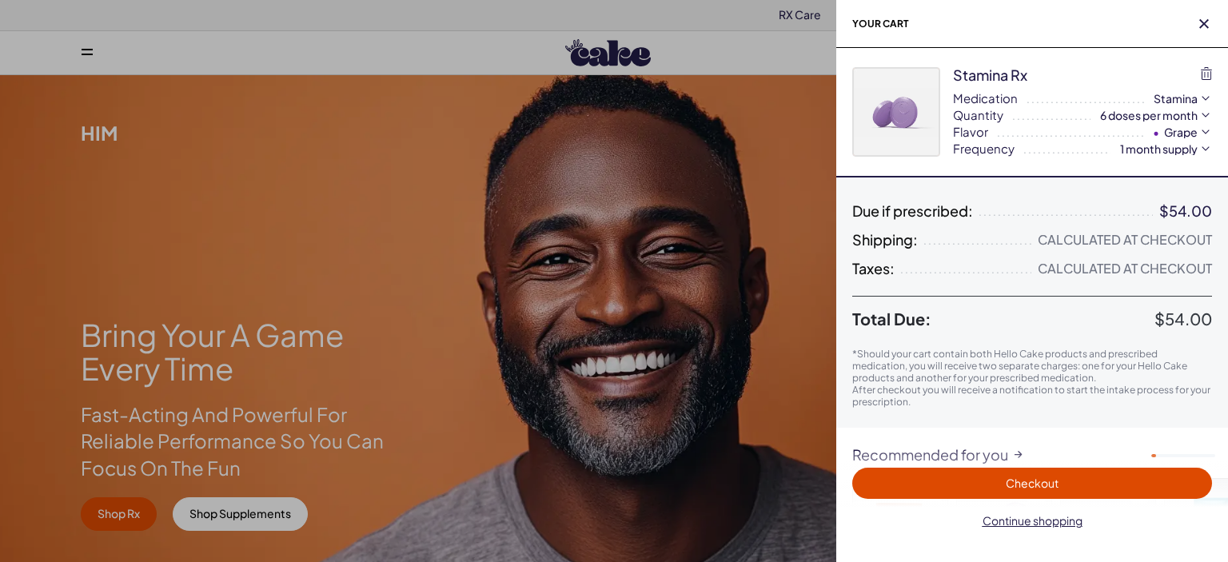
click at [1052, 481] on span "Checkout" at bounding box center [1032, 483] width 53 height 14
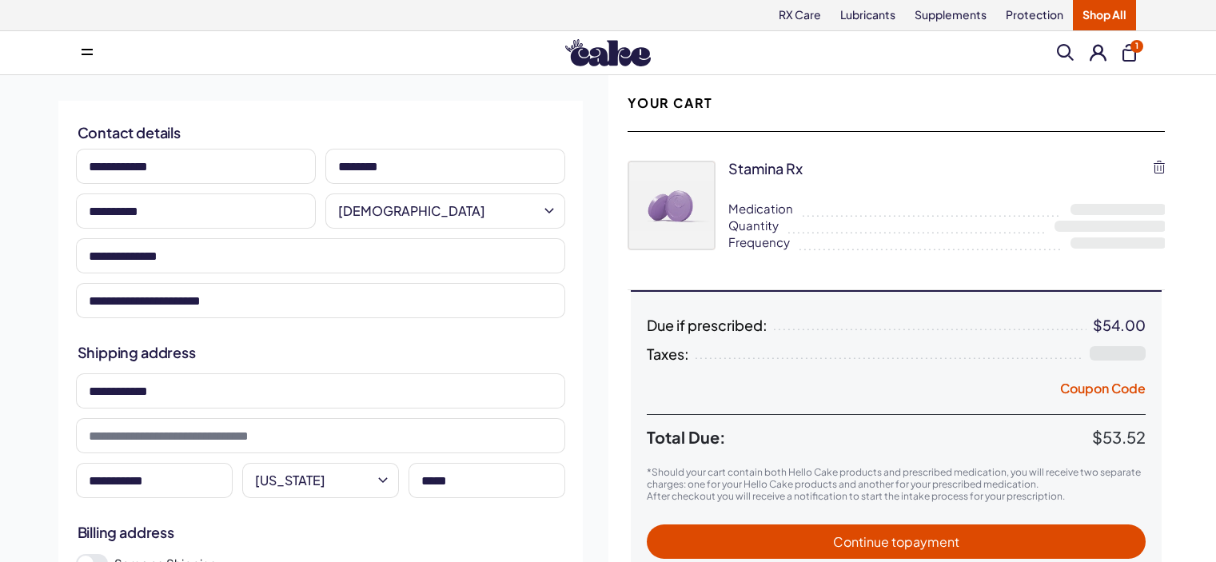
select select "**"
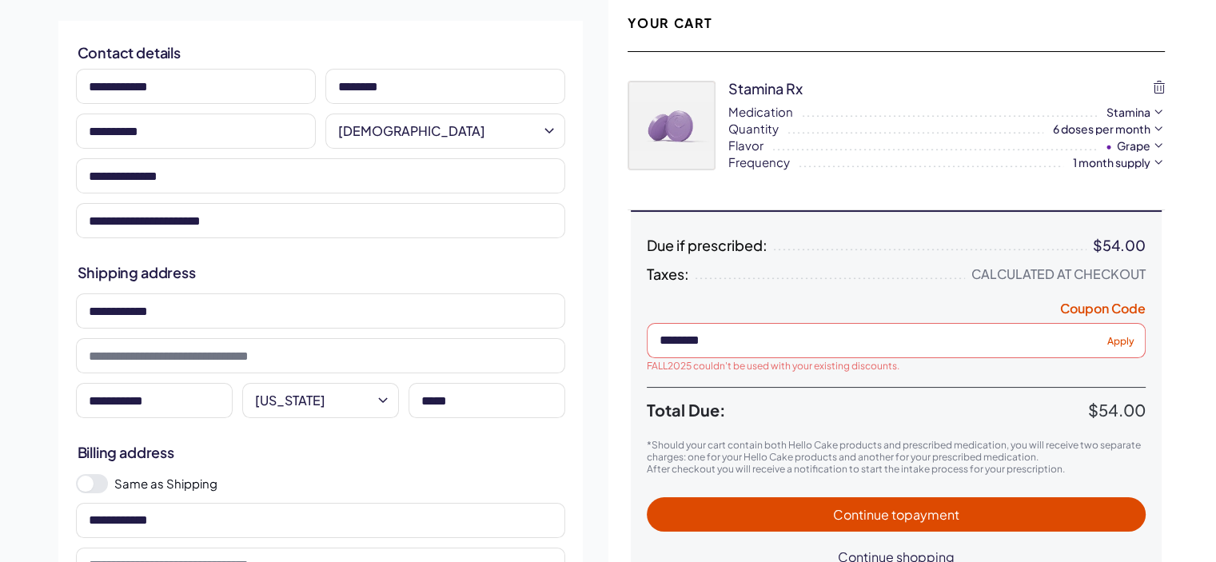
click at [1113, 341] on span "Apply" at bounding box center [1121, 340] width 27 height 12
type input "**********"
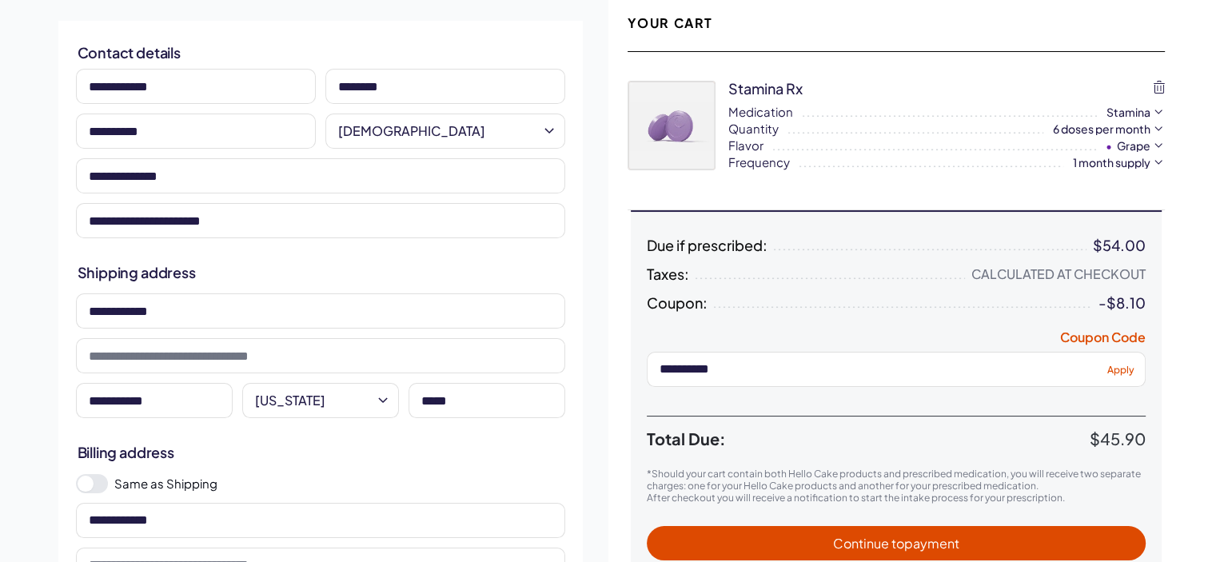
type input "**********"
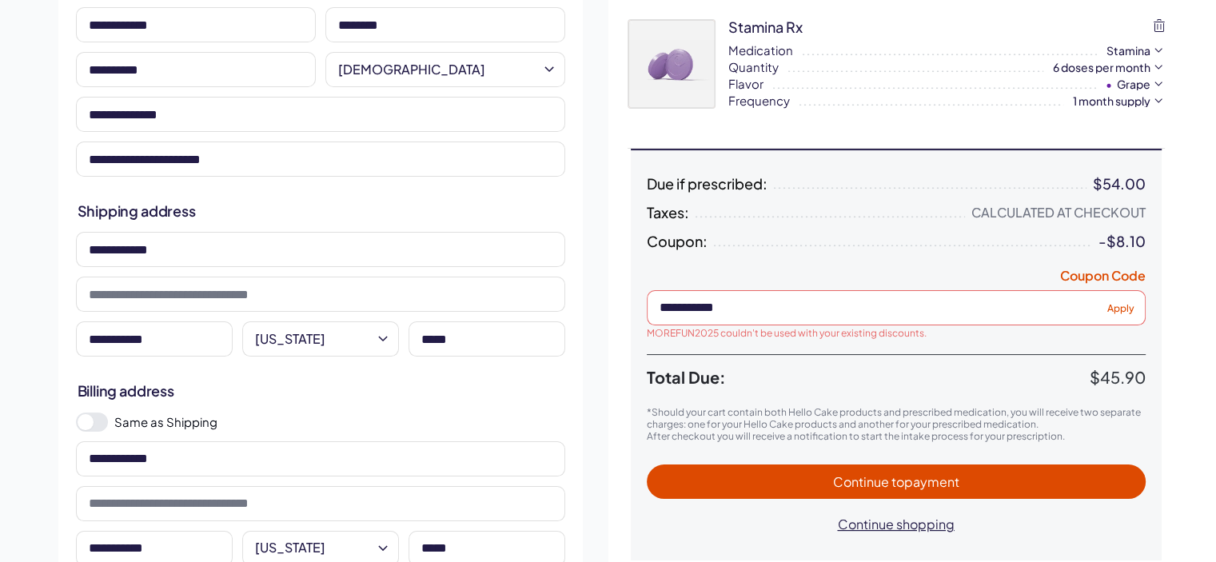
scroll to position [160, 0]
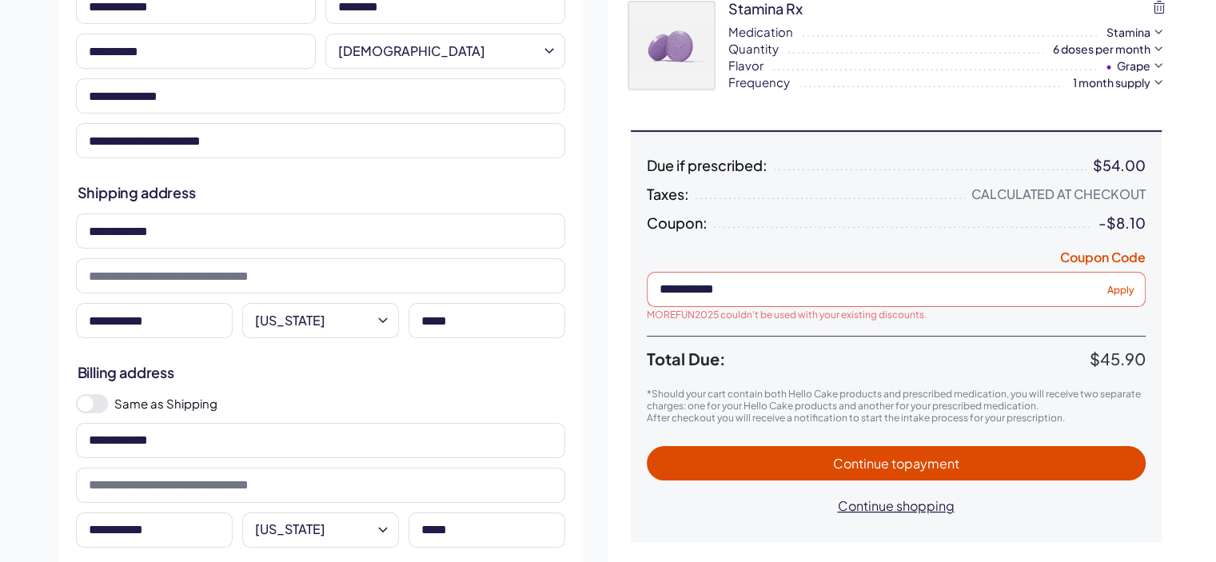
click at [937, 463] on span "to payment" at bounding box center [926, 463] width 68 height 17
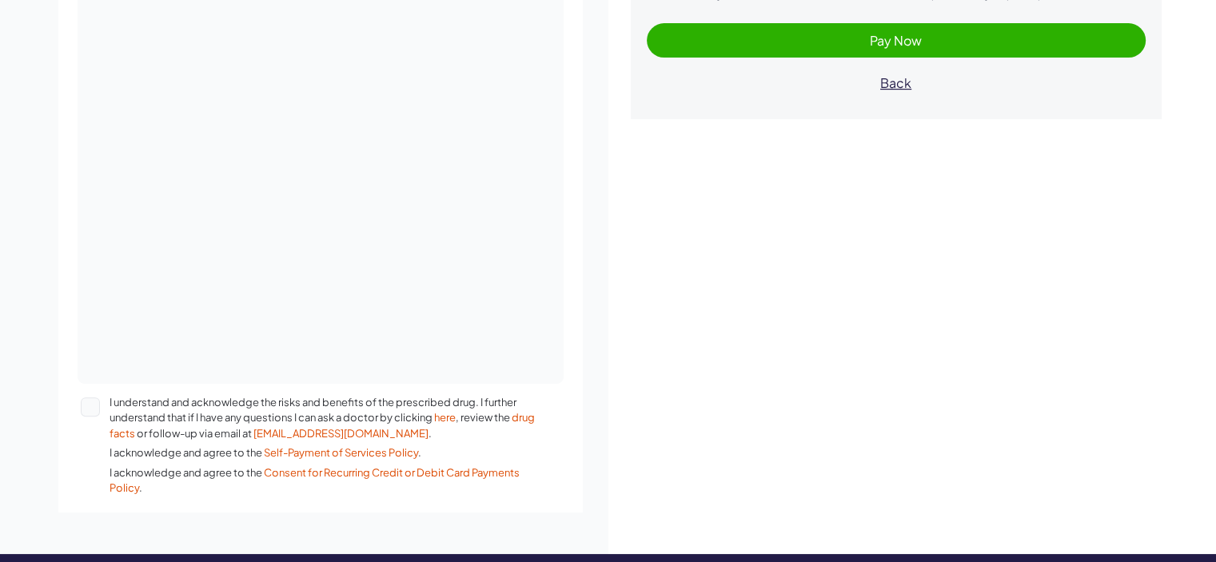
scroll to position [560, 0]
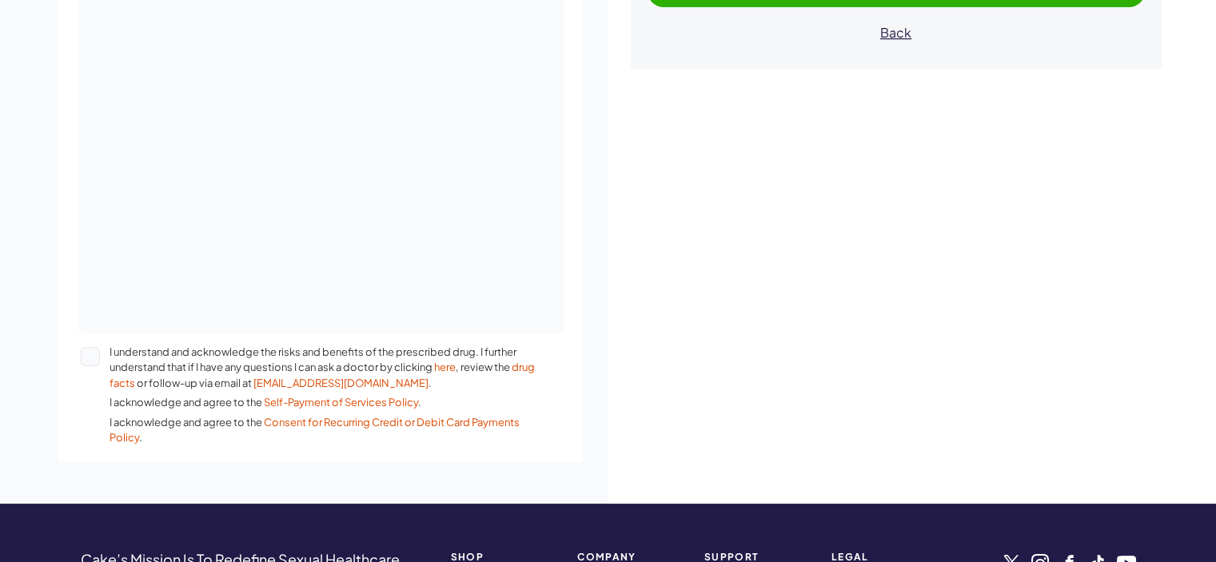
drag, startPoint x: 89, startPoint y: 354, endPoint x: 256, endPoint y: 355, distance: 167.1
click at [89, 354] on button "I understand and acknowledge the risks and benefits of the prescribed drug. I f…" at bounding box center [90, 356] width 19 height 19
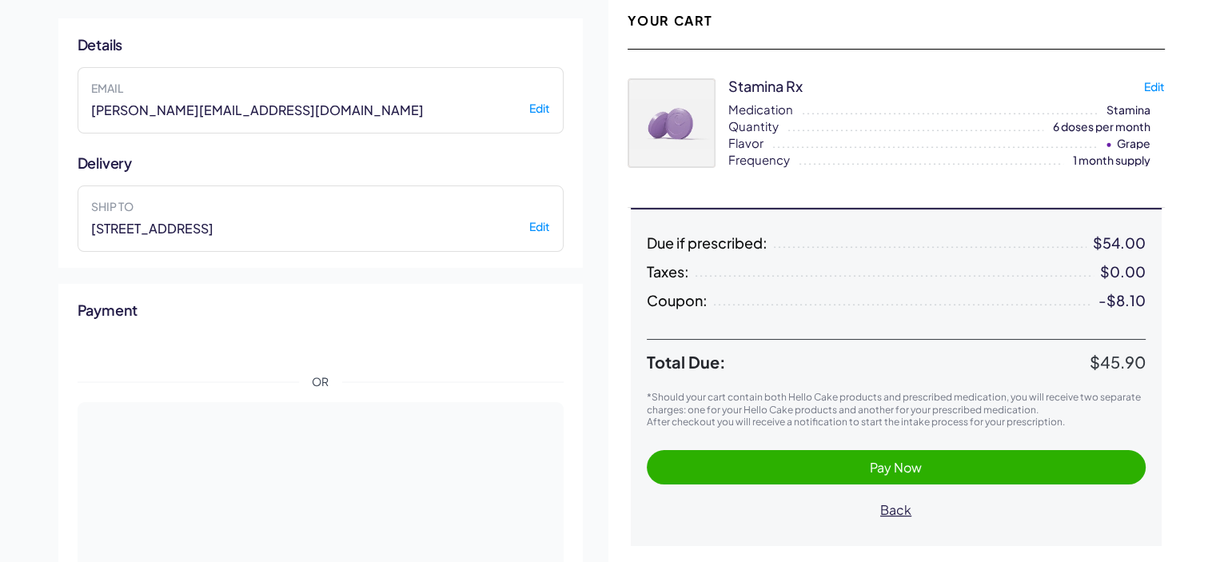
scroll to position [80, 0]
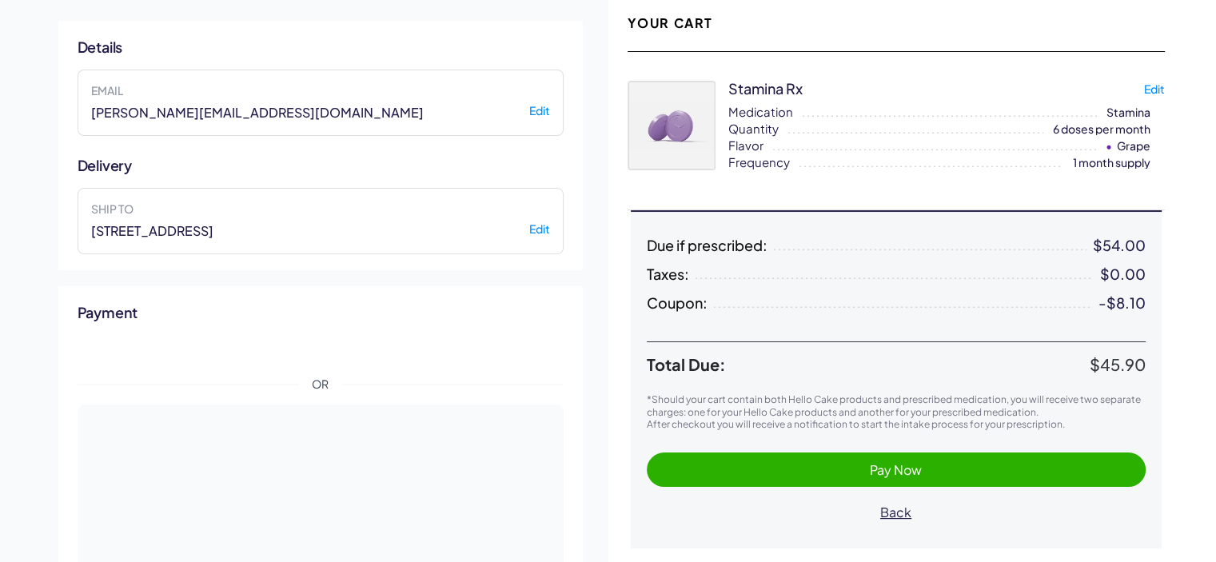
type button "on"
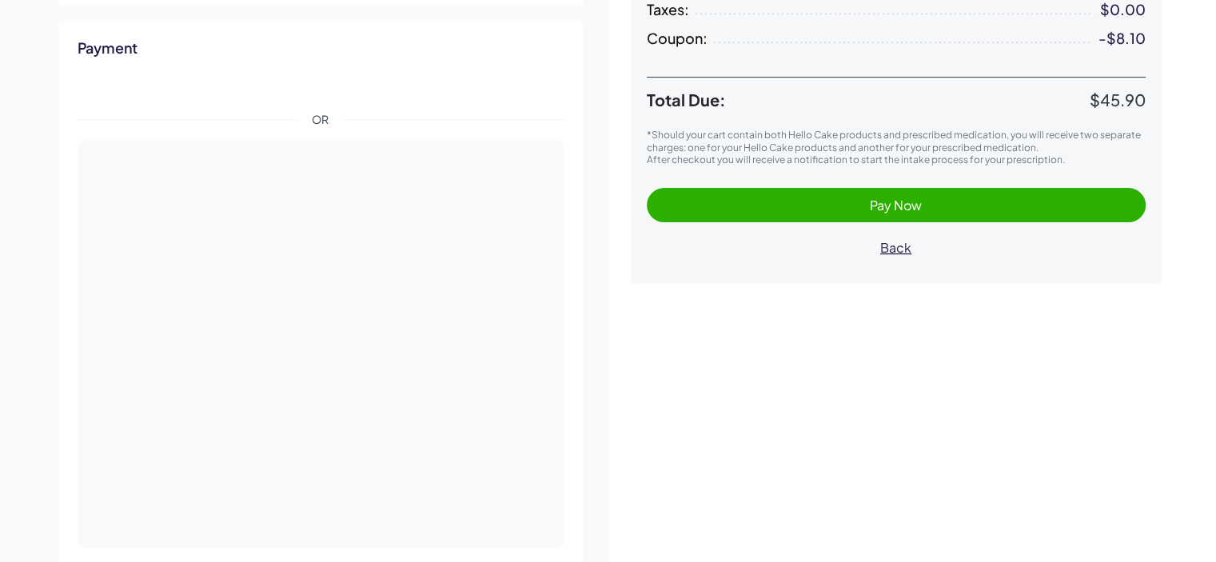
scroll to position [320, 0]
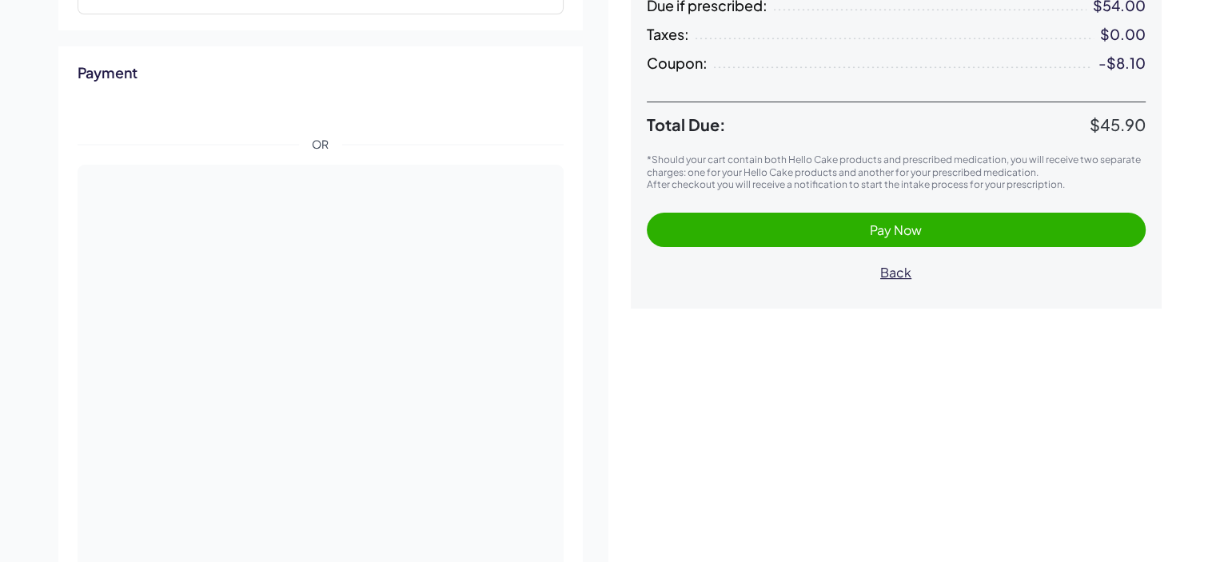
click at [909, 209] on div "Total Due: $45.90 *Should your cart contain both Hello Cake products and prescr…" at bounding box center [896, 202] width 499 height 174
click at [912, 223] on span "Pay Now" at bounding box center [896, 230] width 52 height 17
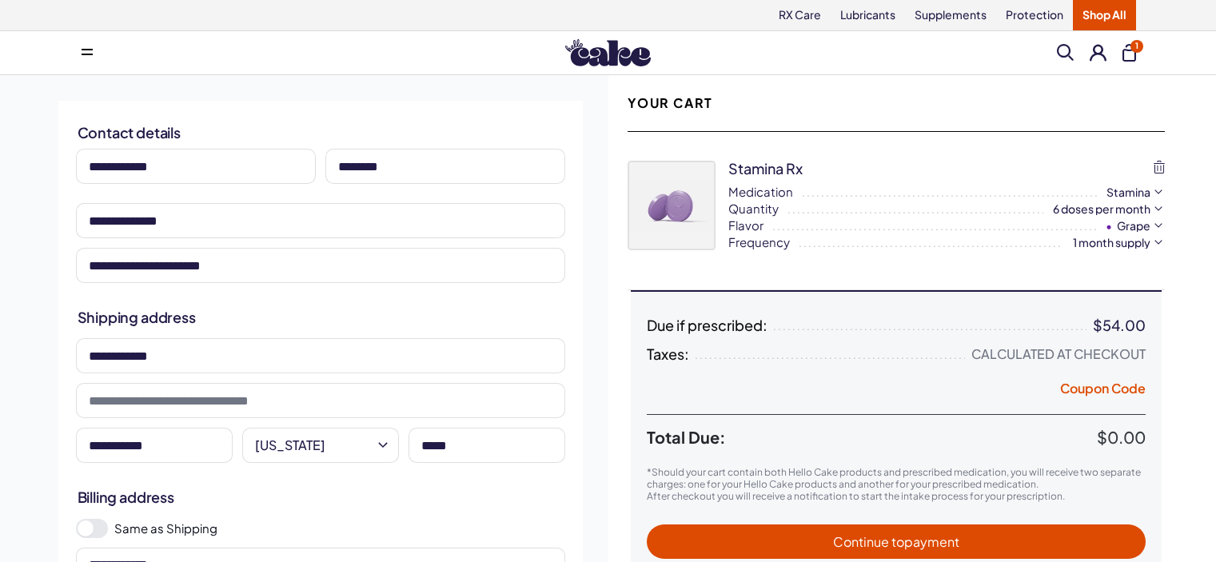
select select "**"
